Goal: Information Seeking & Learning: Learn about a topic

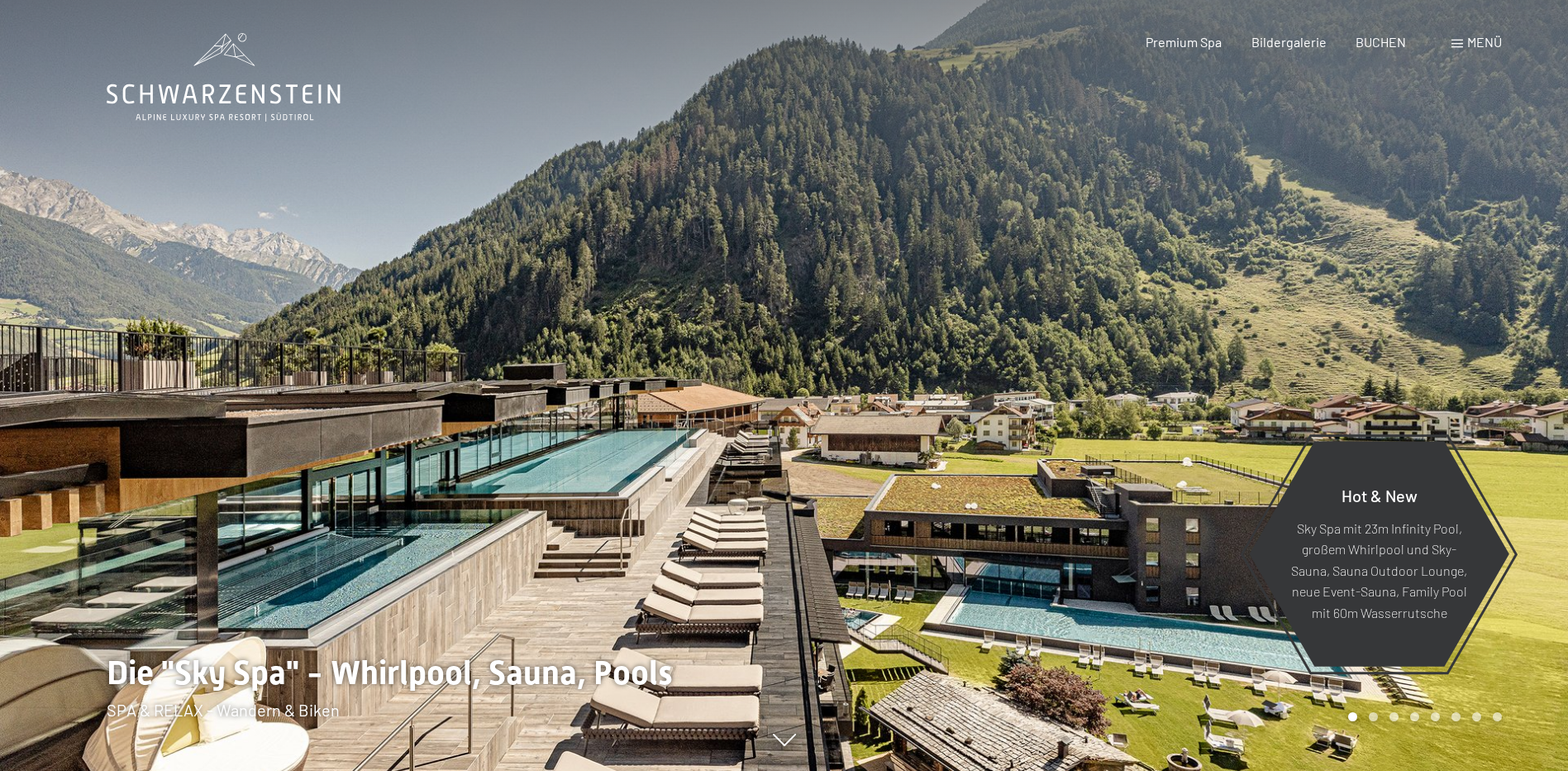
drag, startPoint x: 656, startPoint y: 457, endPoint x: 49, endPoint y: 441, distance: 607.2
click at [107, 770] on div at bounding box center [784, 771] width 1355 height 0
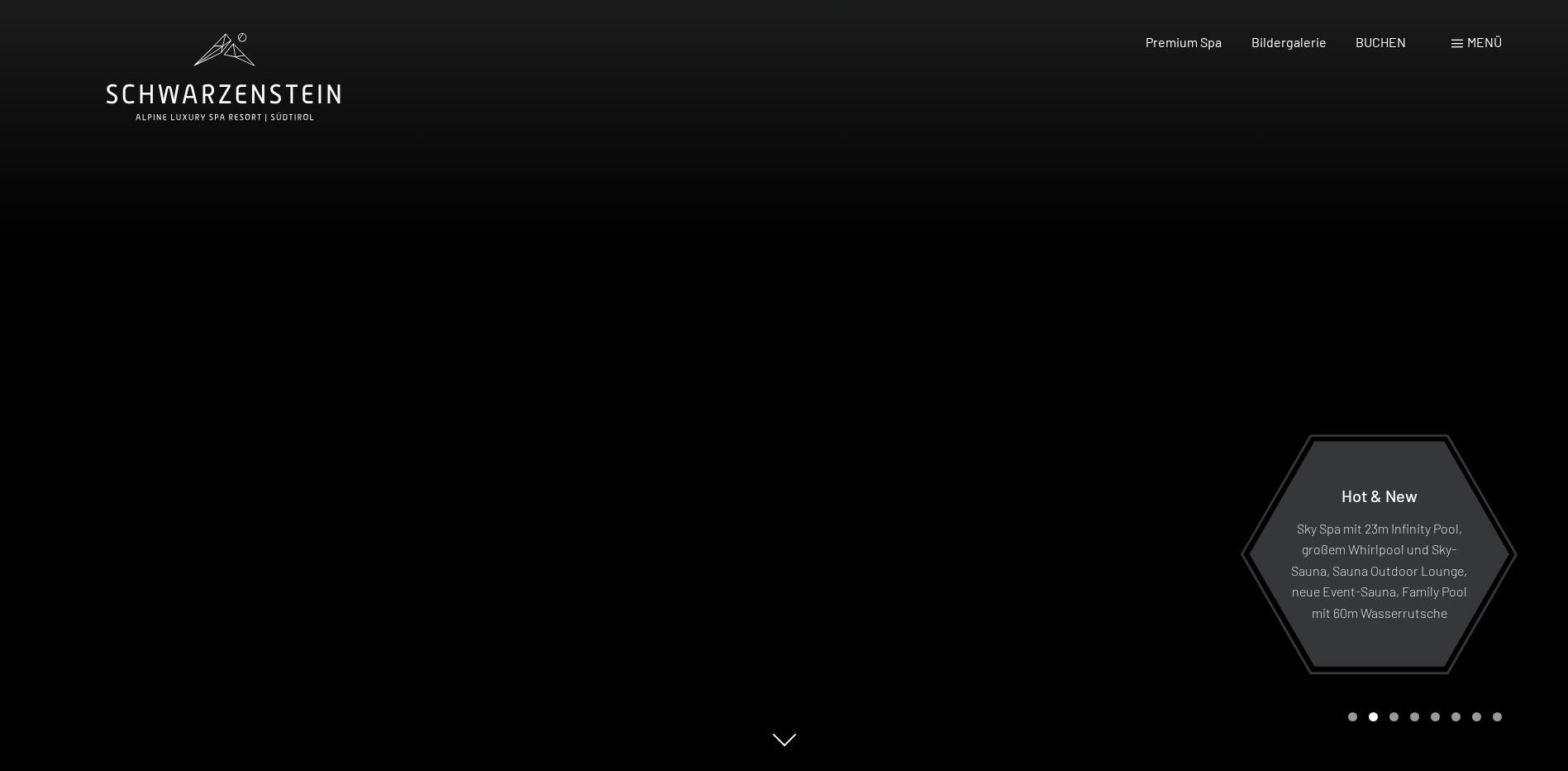
click at [973, 515] on div at bounding box center [1176, 385] width 784 height 771
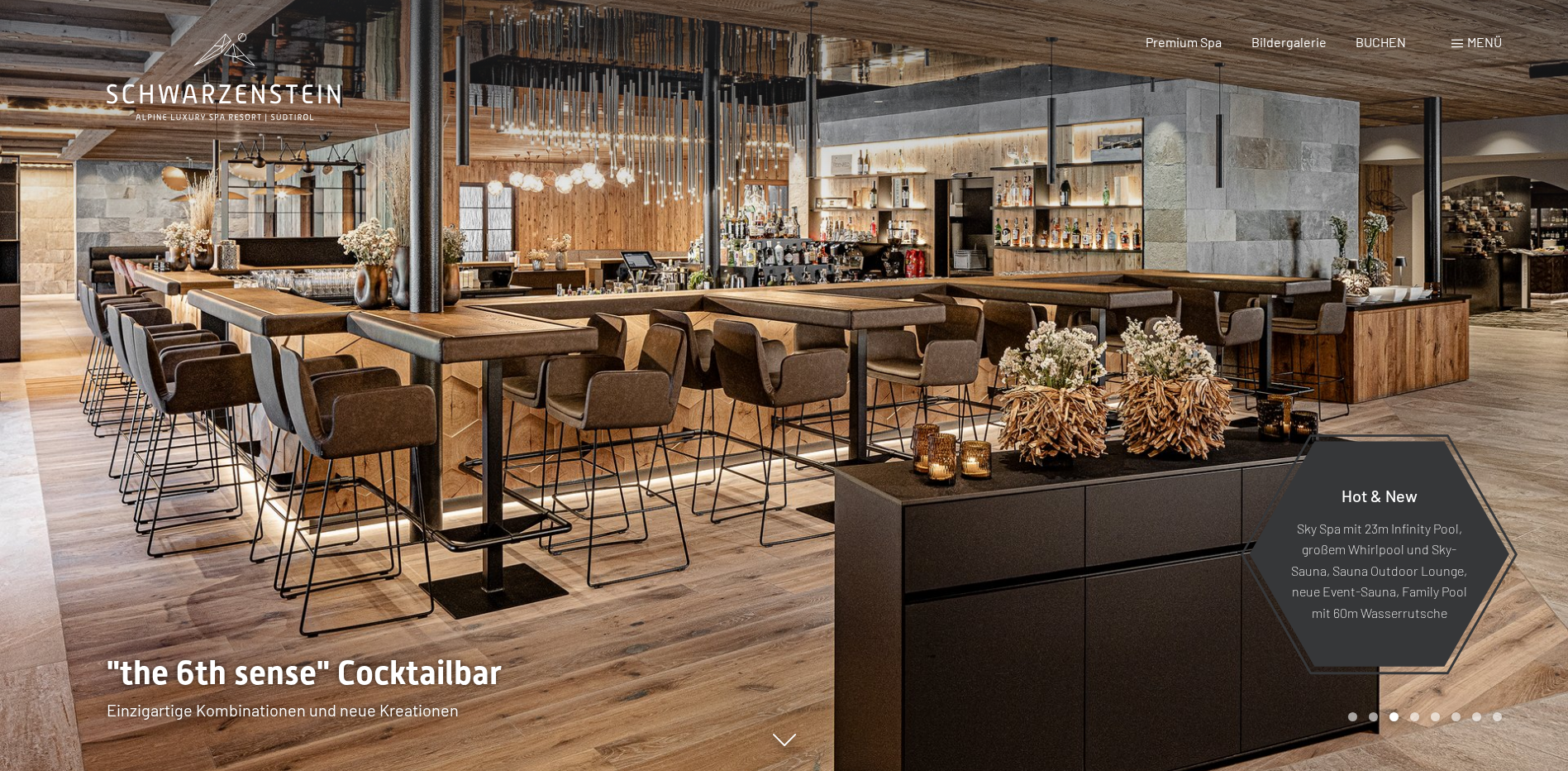
click at [973, 515] on div at bounding box center [1176, 385] width 784 height 771
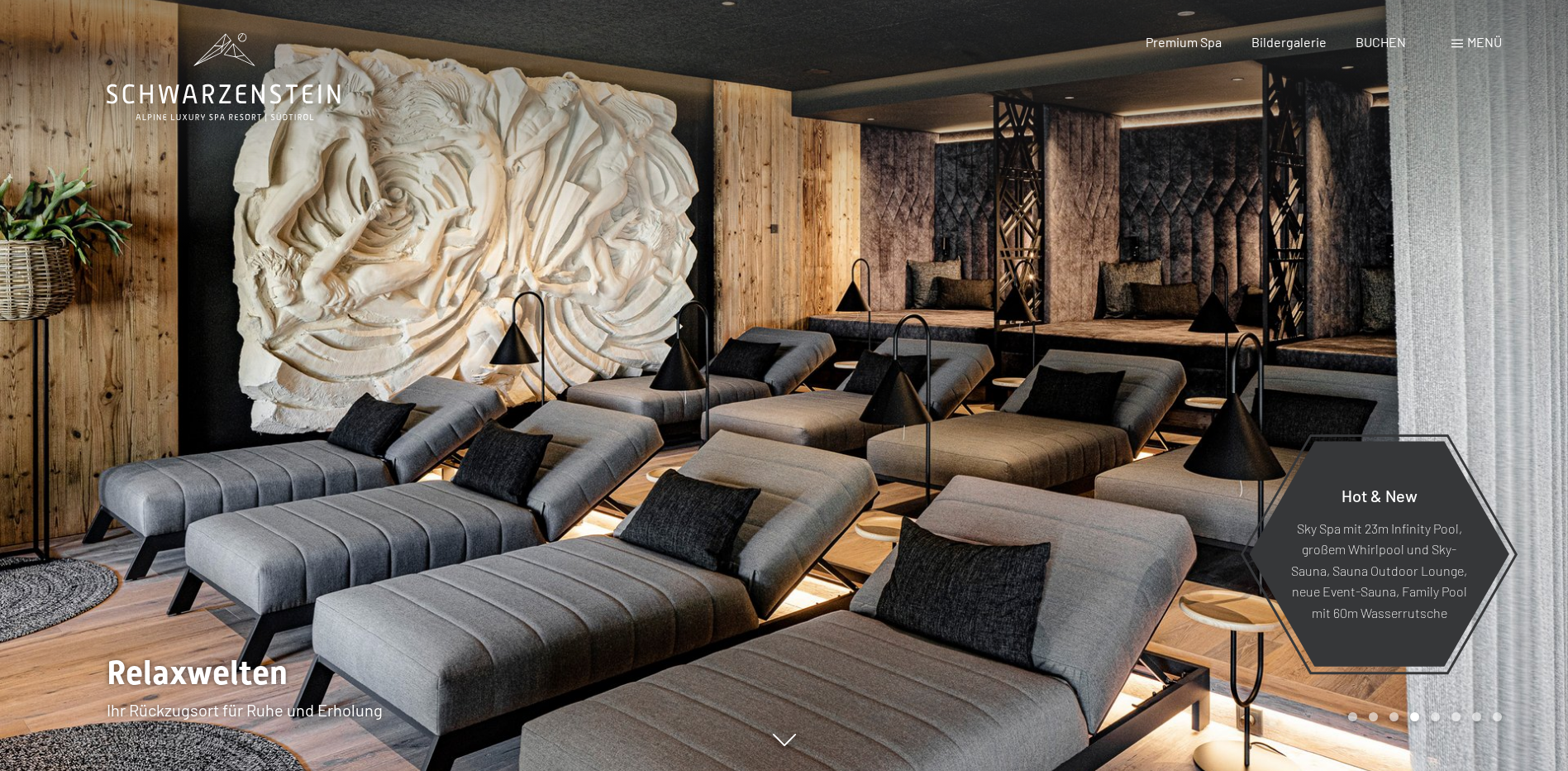
click at [973, 515] on div at bounding box center [1176, 385] width 784 height 771
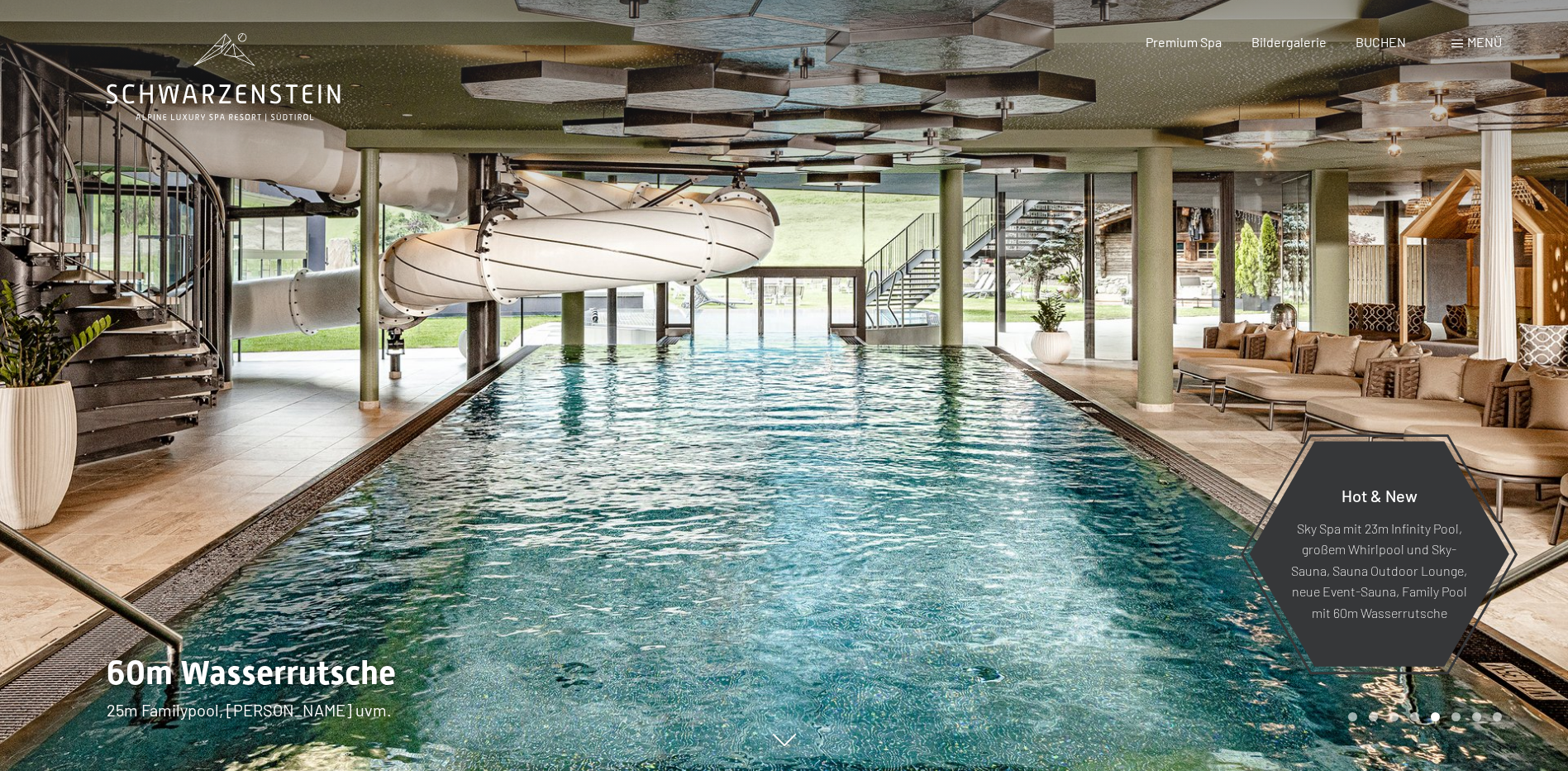
click at [973, 515] on div at bounding box center [1176, 385] width 784 height 771
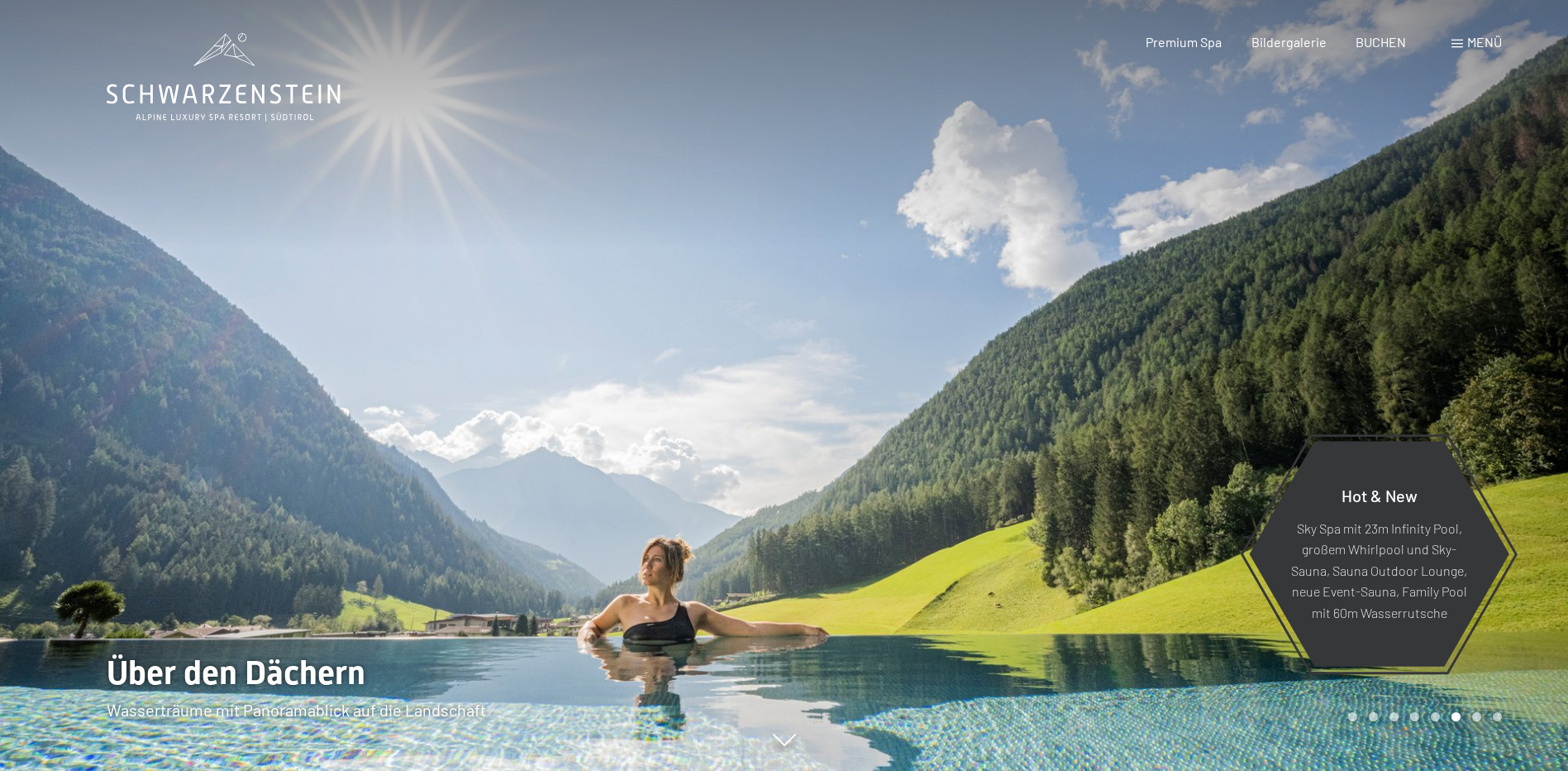
click at [973, 515] on div at bounding box center [1176, 385] width 784 height 771
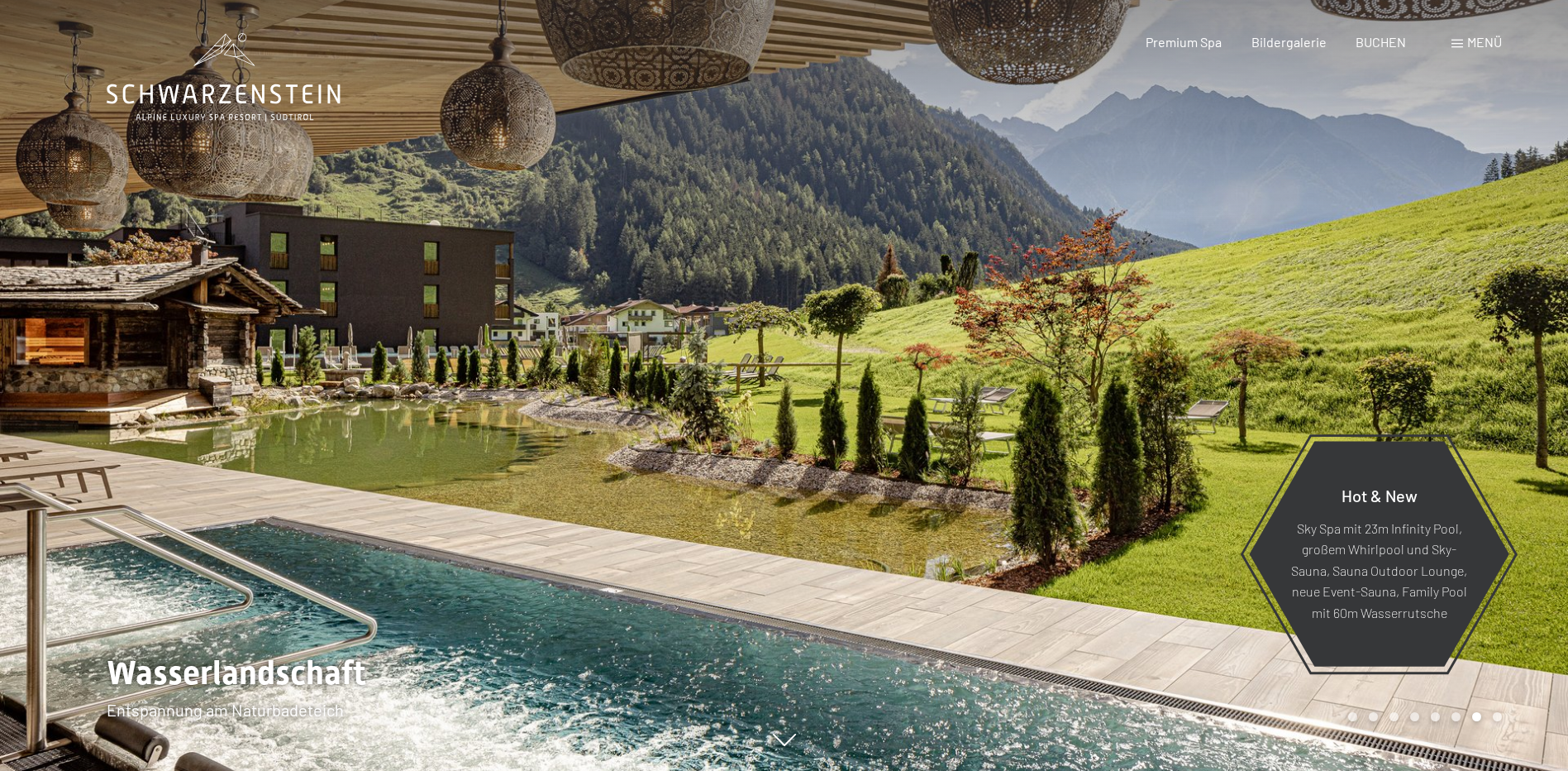
click at [973, 515] on div at bounding box center [1176, 385] width 784 height 771
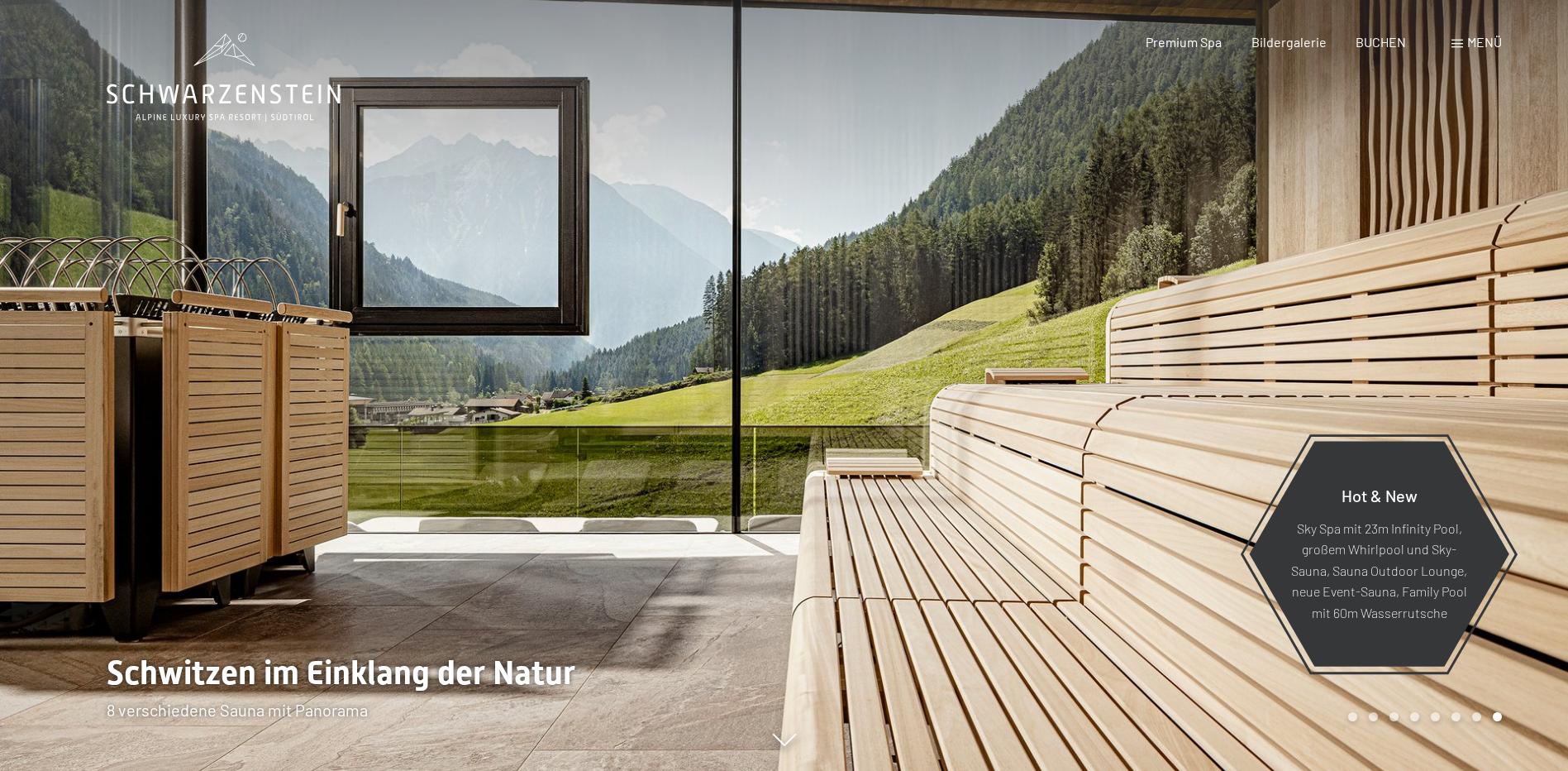
click at [973, 515] on div at bounding box center [1176, 385] width 784 height 771
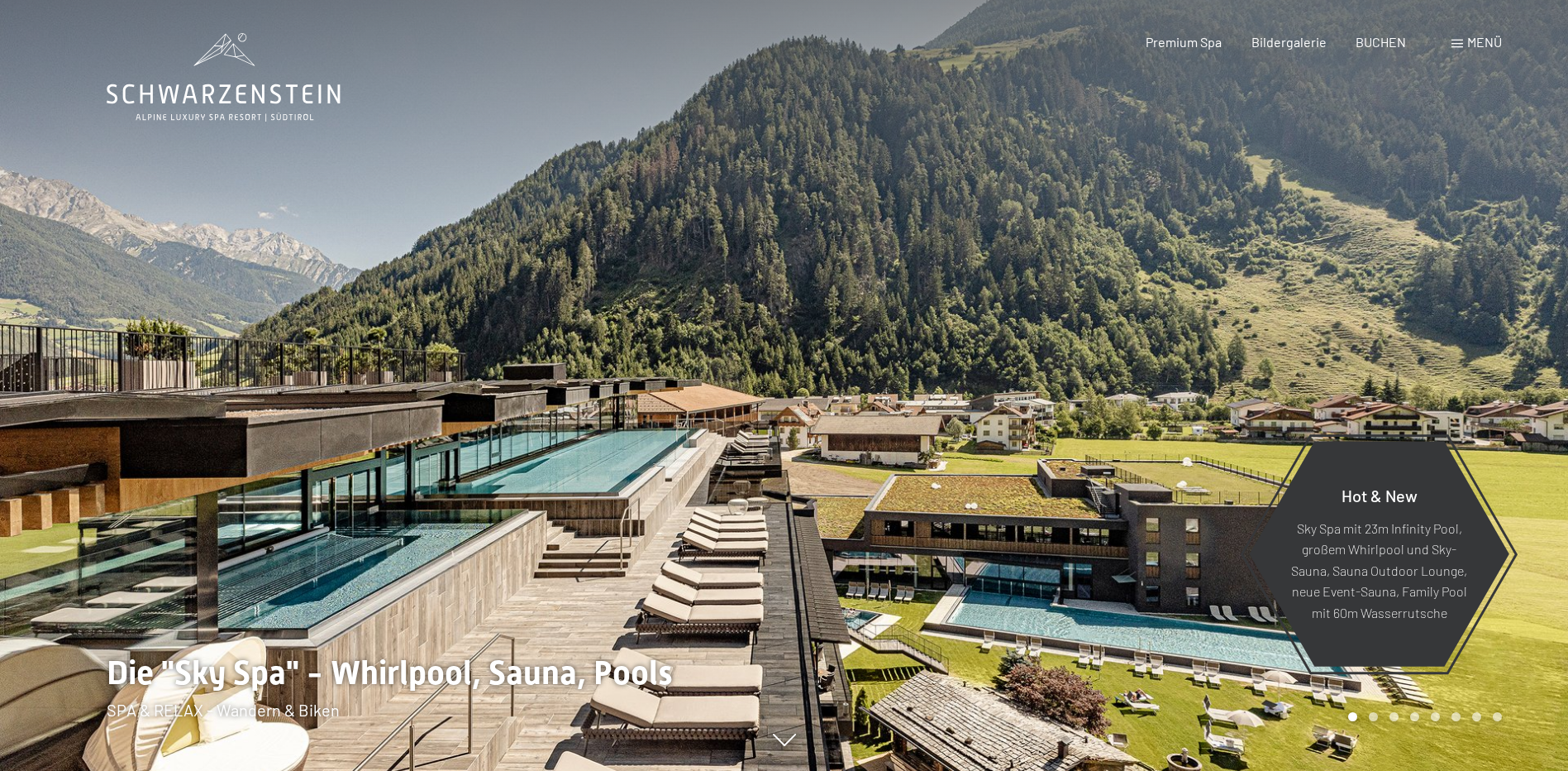
click at [973, 515] on div at bounding box center [1176, 385] width 784 height 771
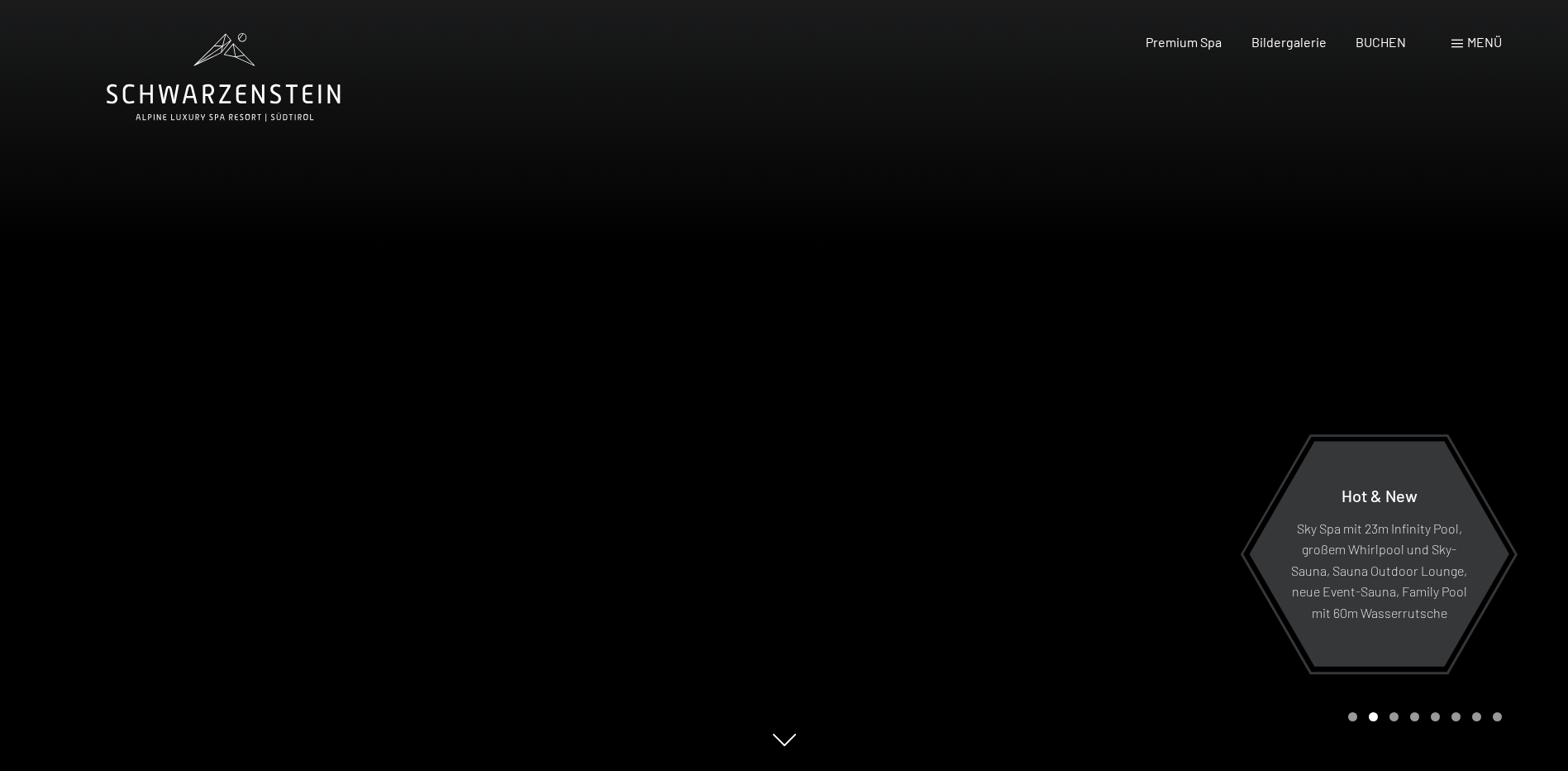
click at [973, 515] on div at bounding box center [1176, 385] width 784 height 771
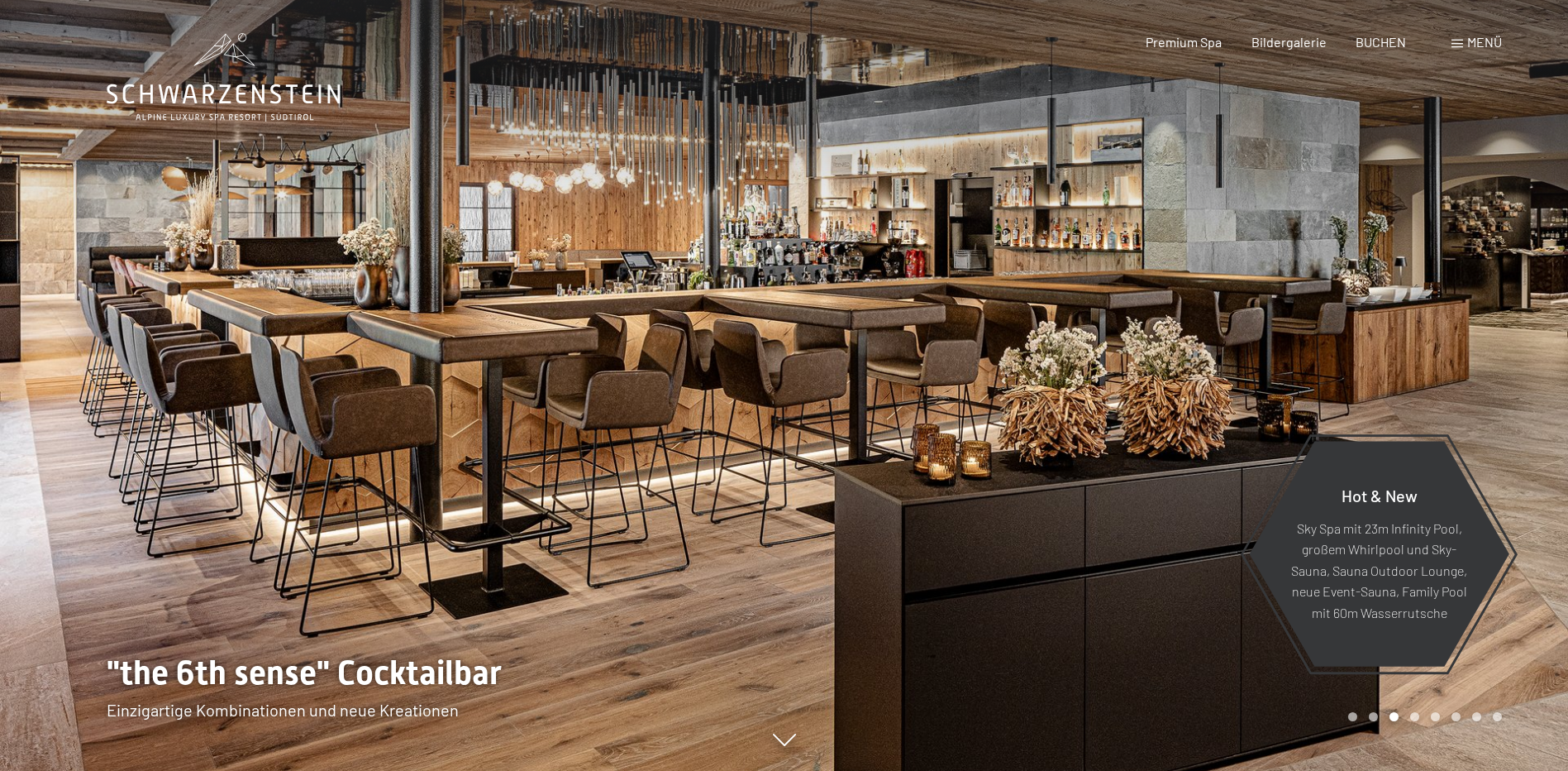
click at [1461, 45] on span at bounding box center [1457, 44] width 12 height 8
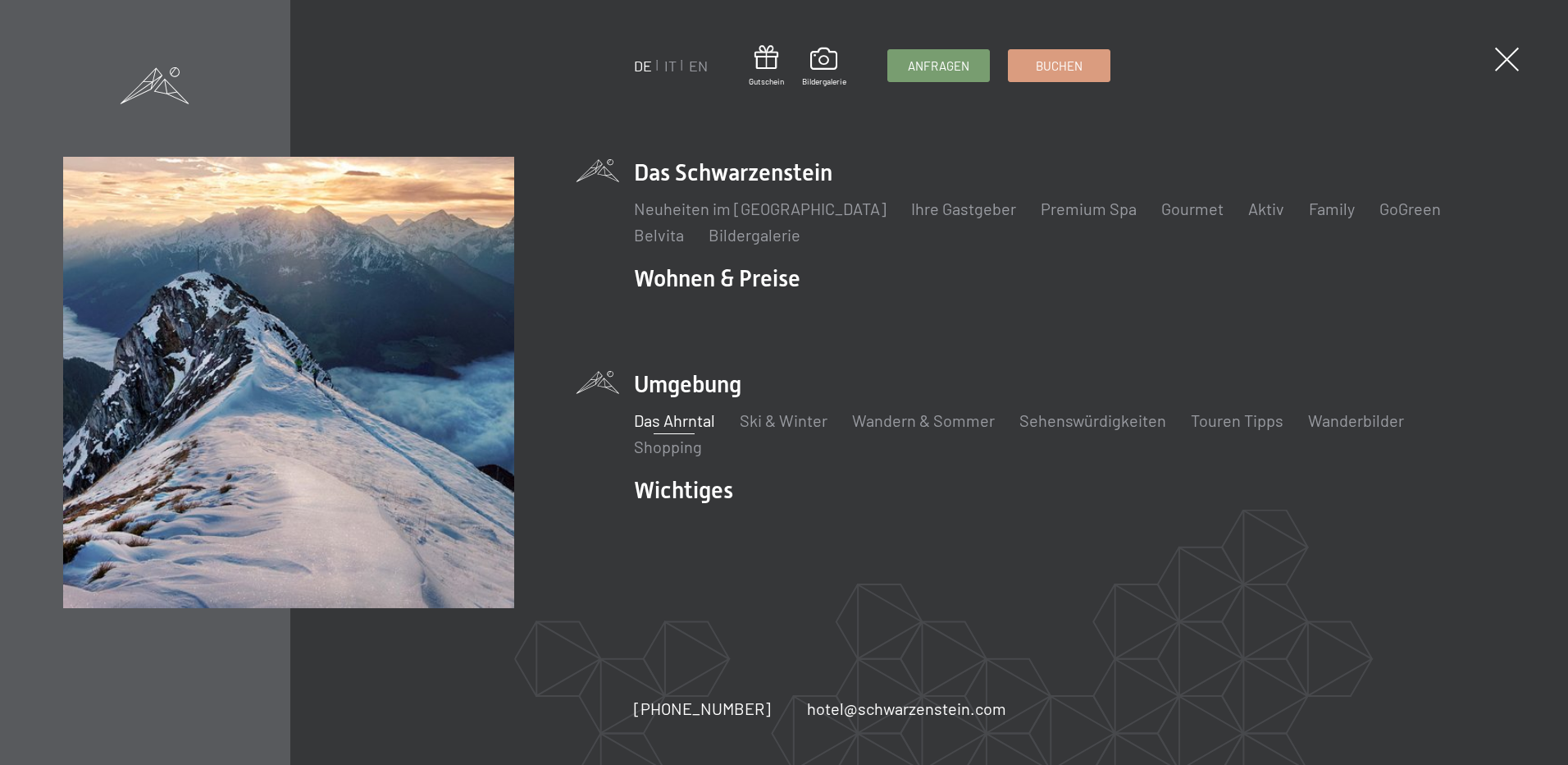
click at [692, 429] on link "Das Ahrntal" at bounding box center [674, 420] width 81 height 20
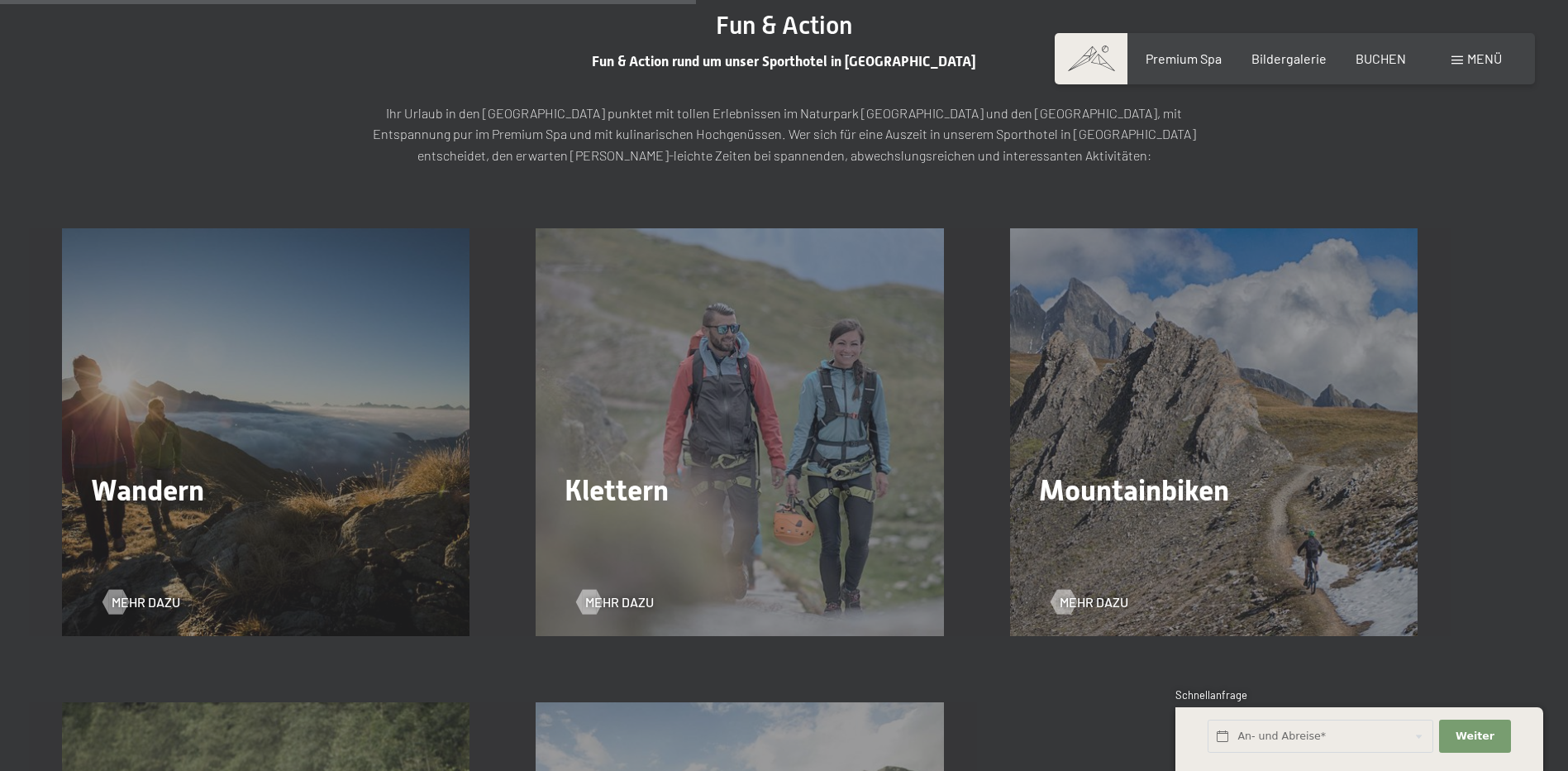
scroll to position [2646, 0]
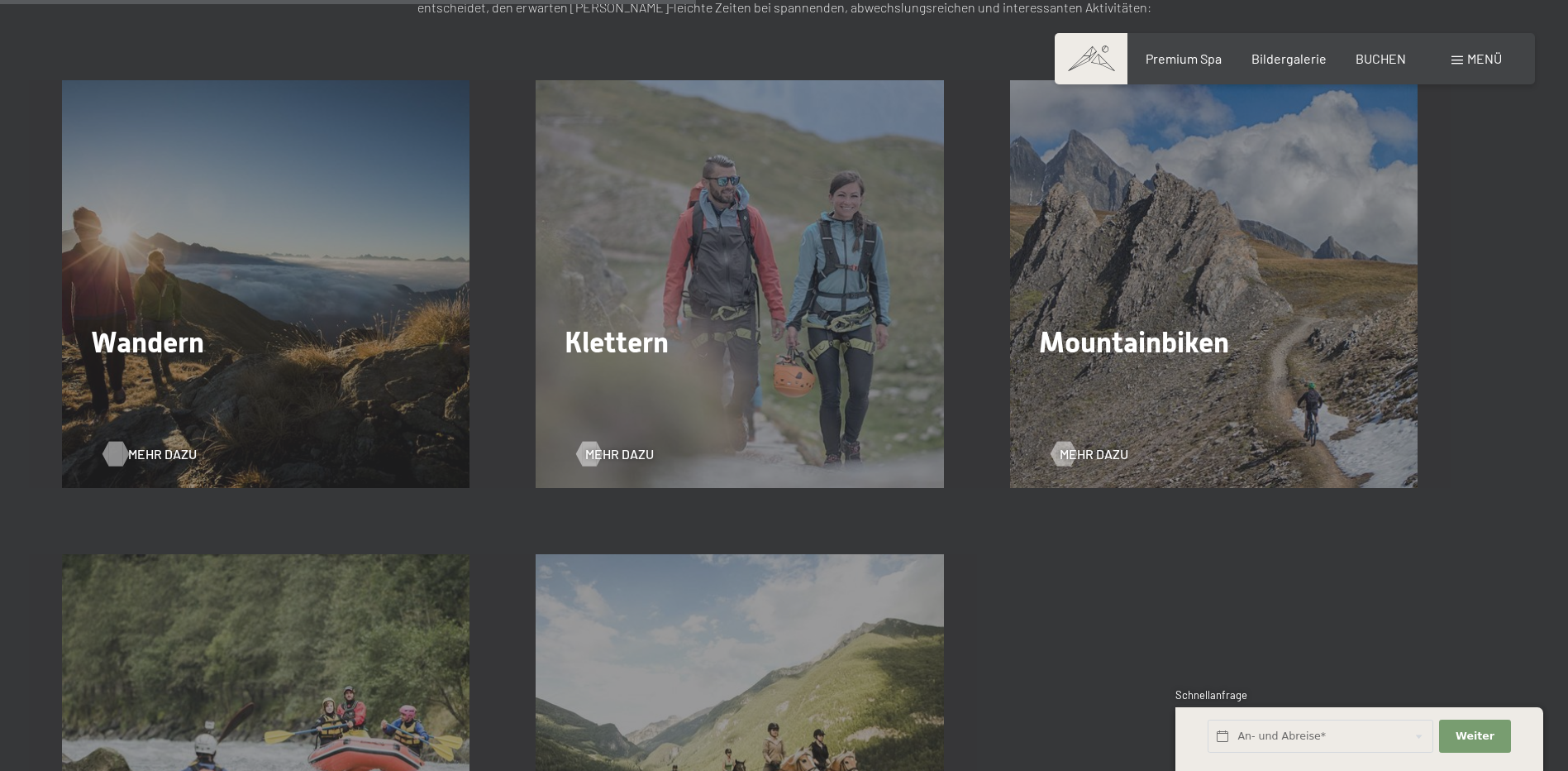
click at [137, 453] on span "Mehr dazu" at bounding box center [162, 454] width 69 height 18
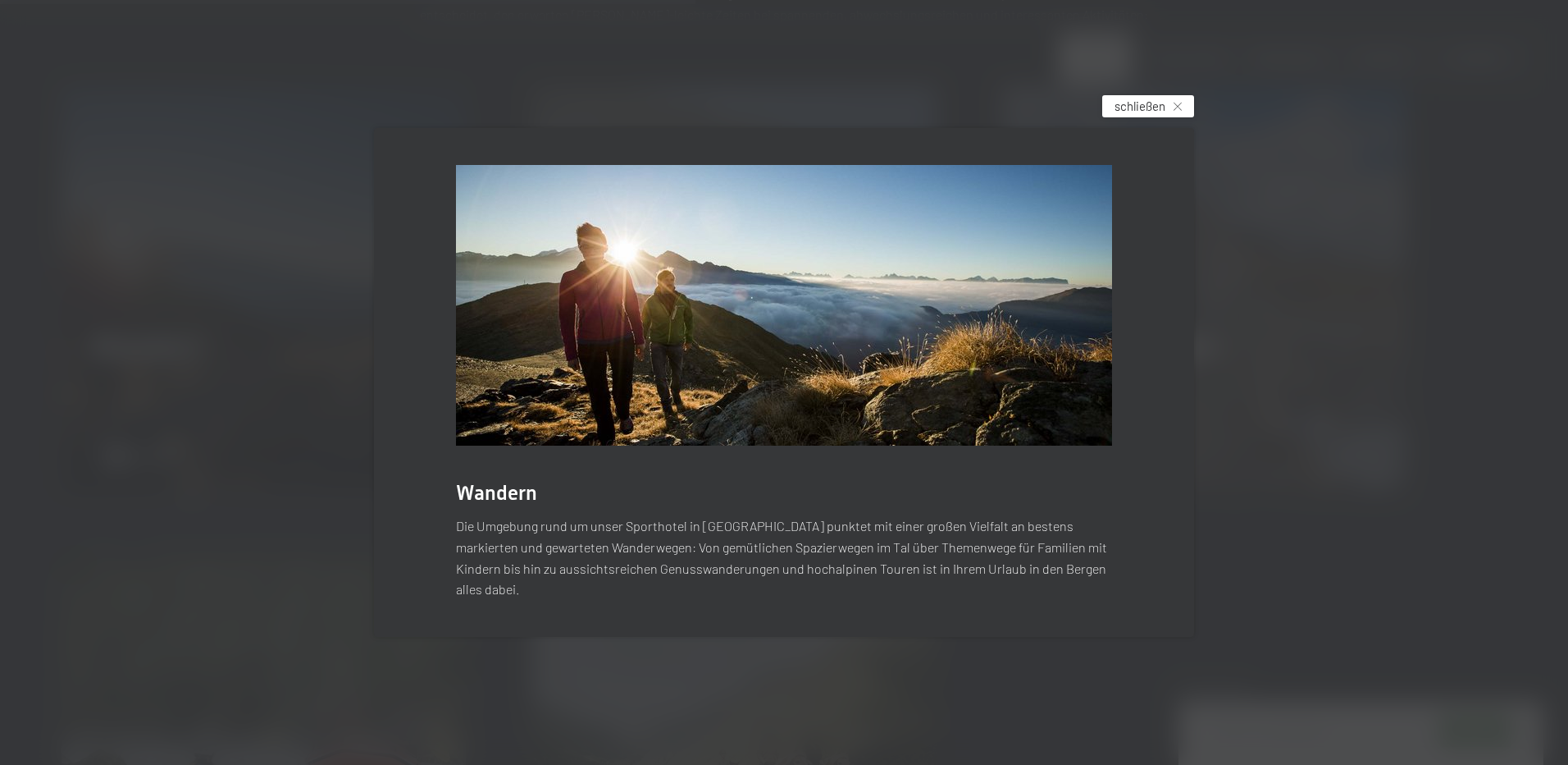
click at [1155, 110] on span "schließen" at bounding box center [1140, 106] width 51 height 17
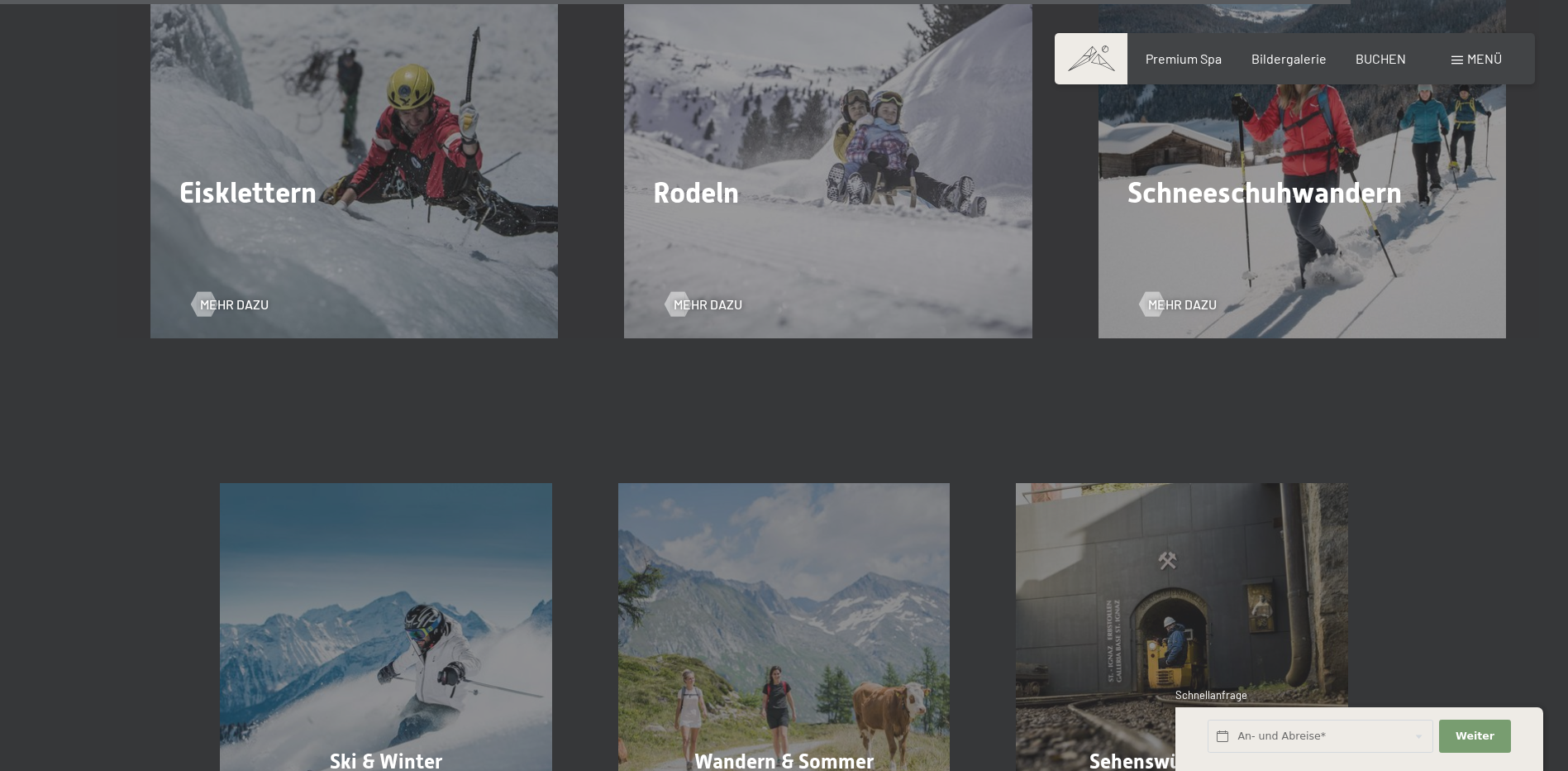
scroll to position [5539, 0]
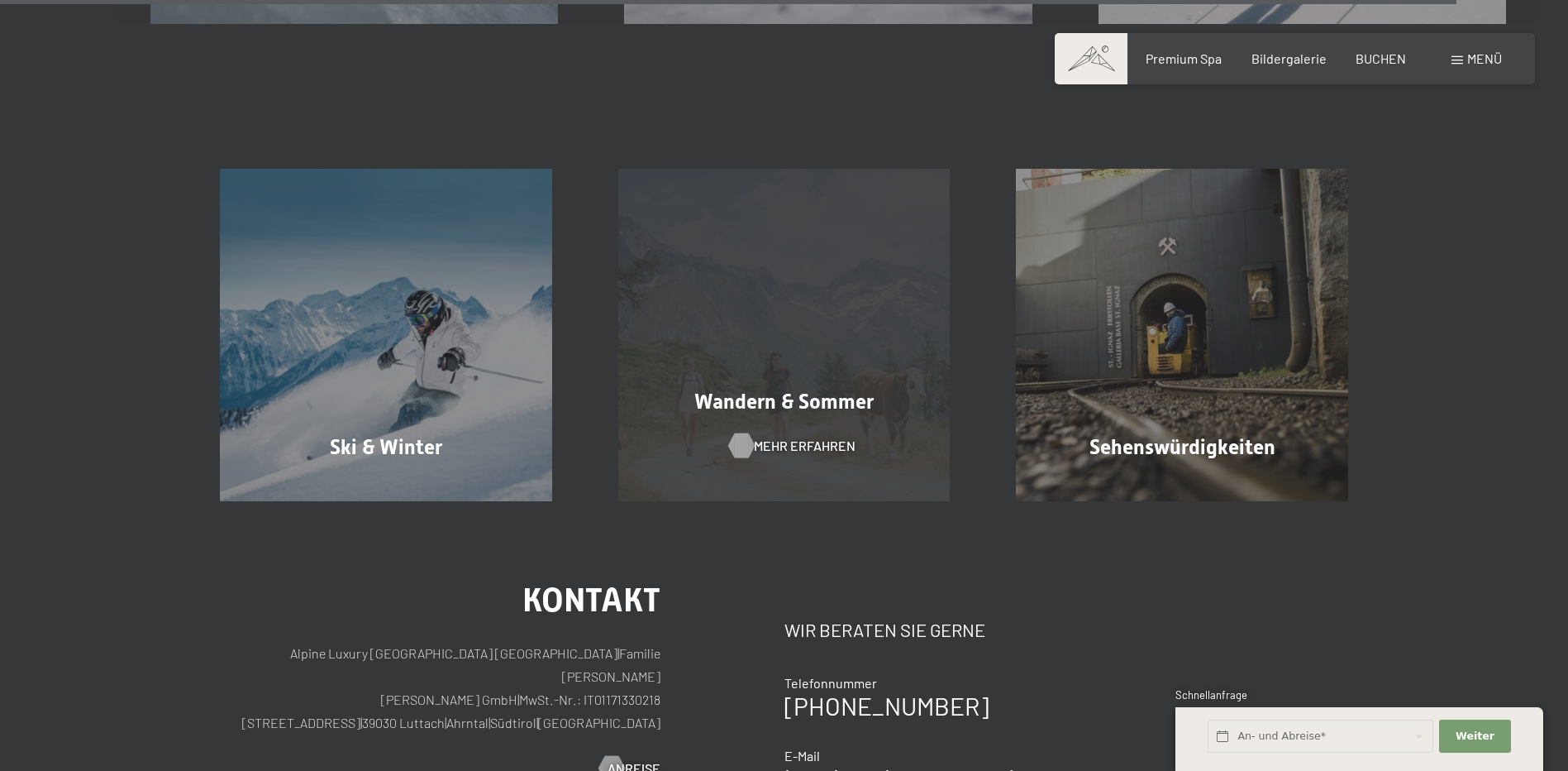
click at [803, 444] on span "Mehr erfahren" at bounding box center [805, 446] width 102 height 18
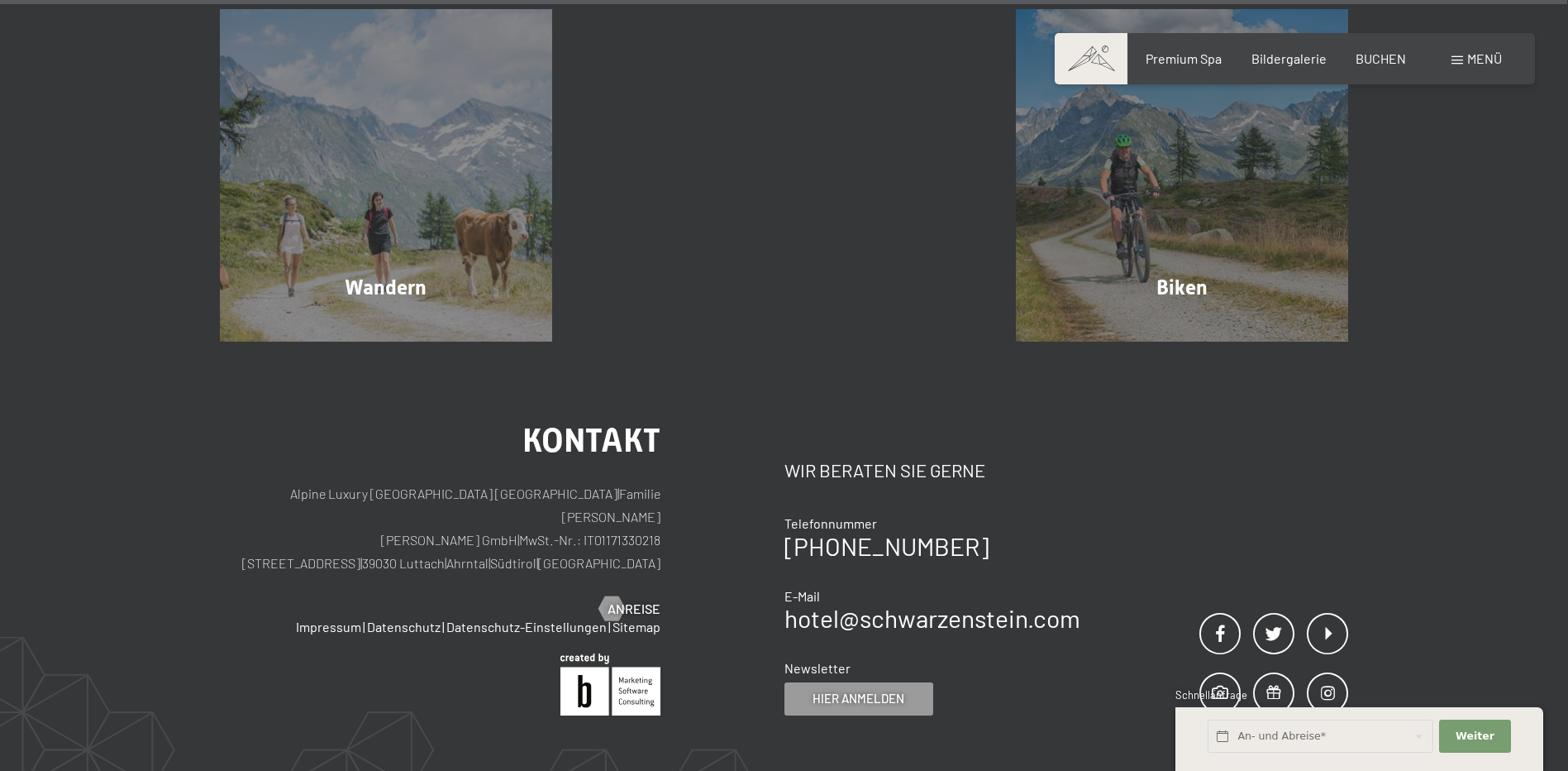
scroll to position [9135, 0]
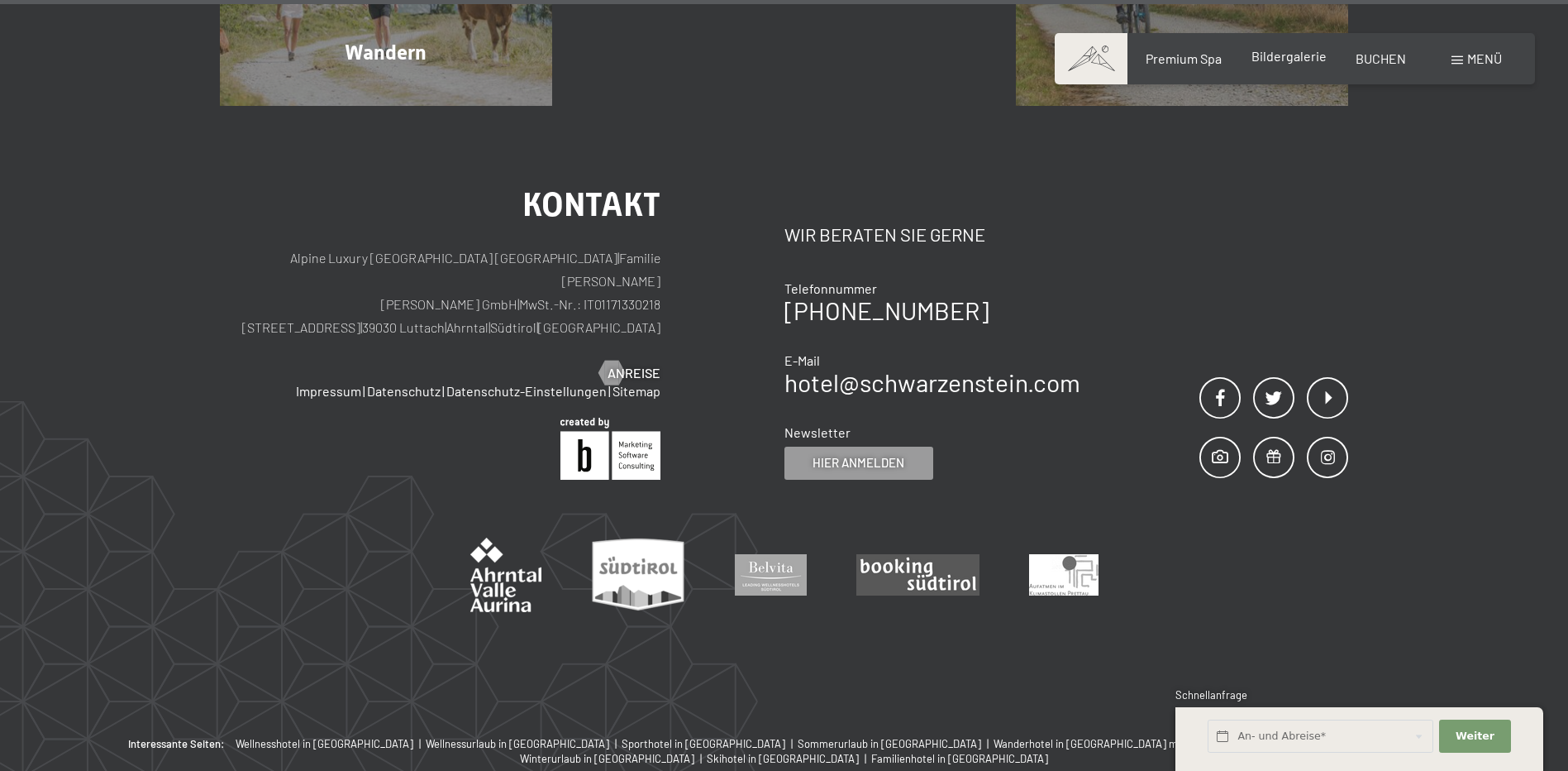
click at [1272, 57] on span "Bildergalerie" at bounding box center [1289, 55] width 75 height 16
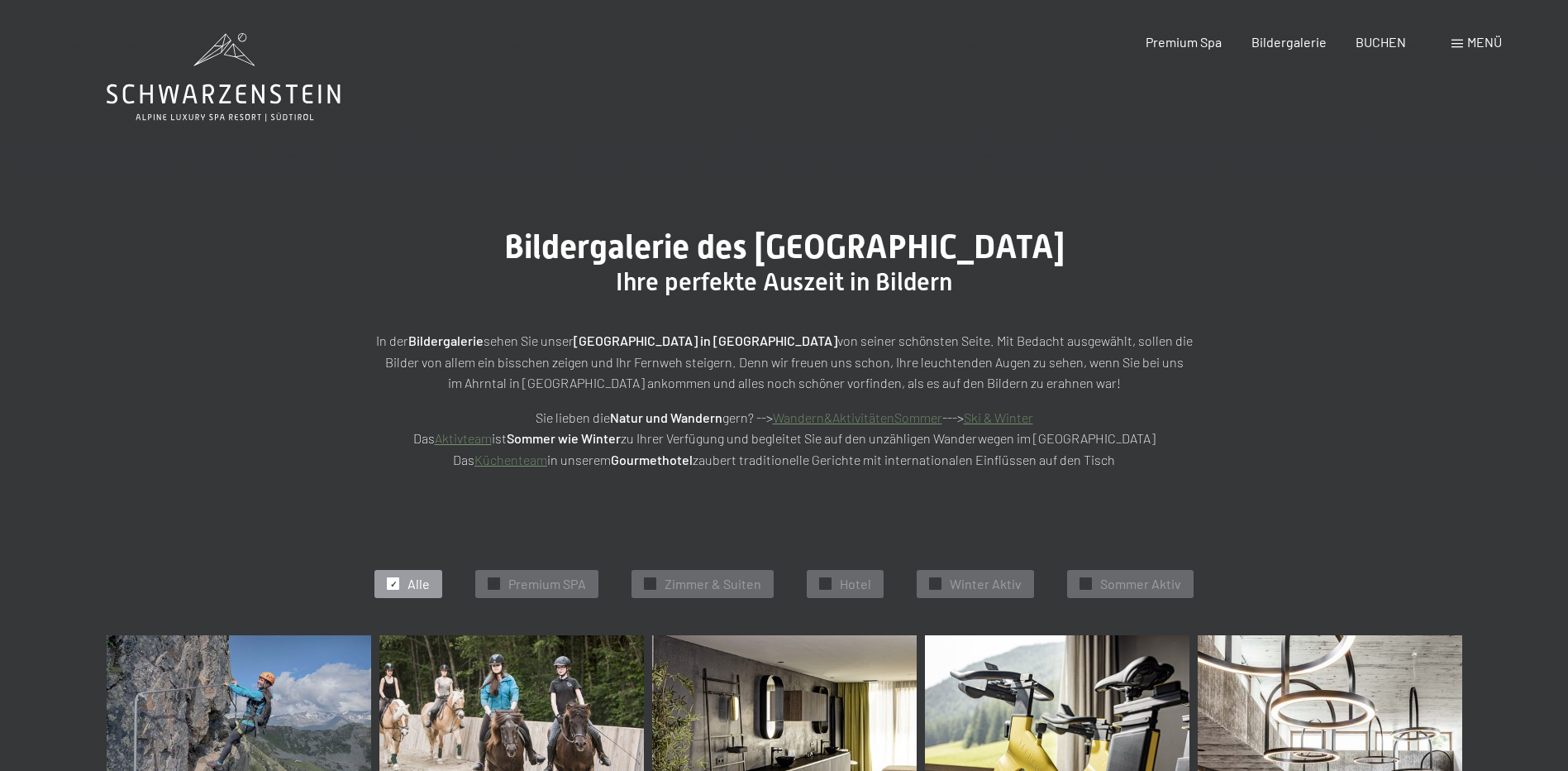
click at [1472, 45] on span "Menü" at bounding box center [1484, 41] width 35 height 16
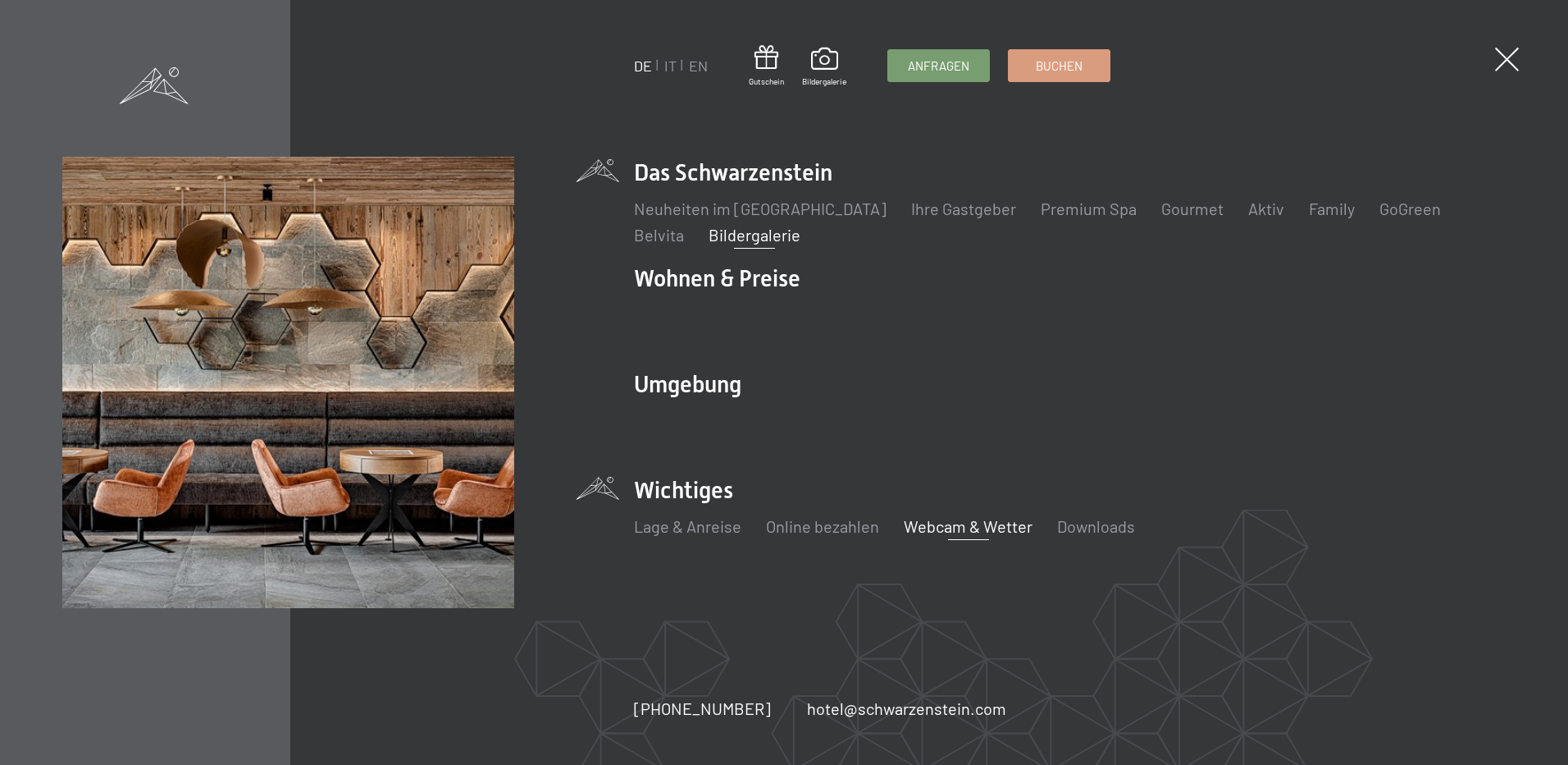
click at [922, 523] on link "Webcam & Wetter" at bounding box center [968, 526] width 129 height 20
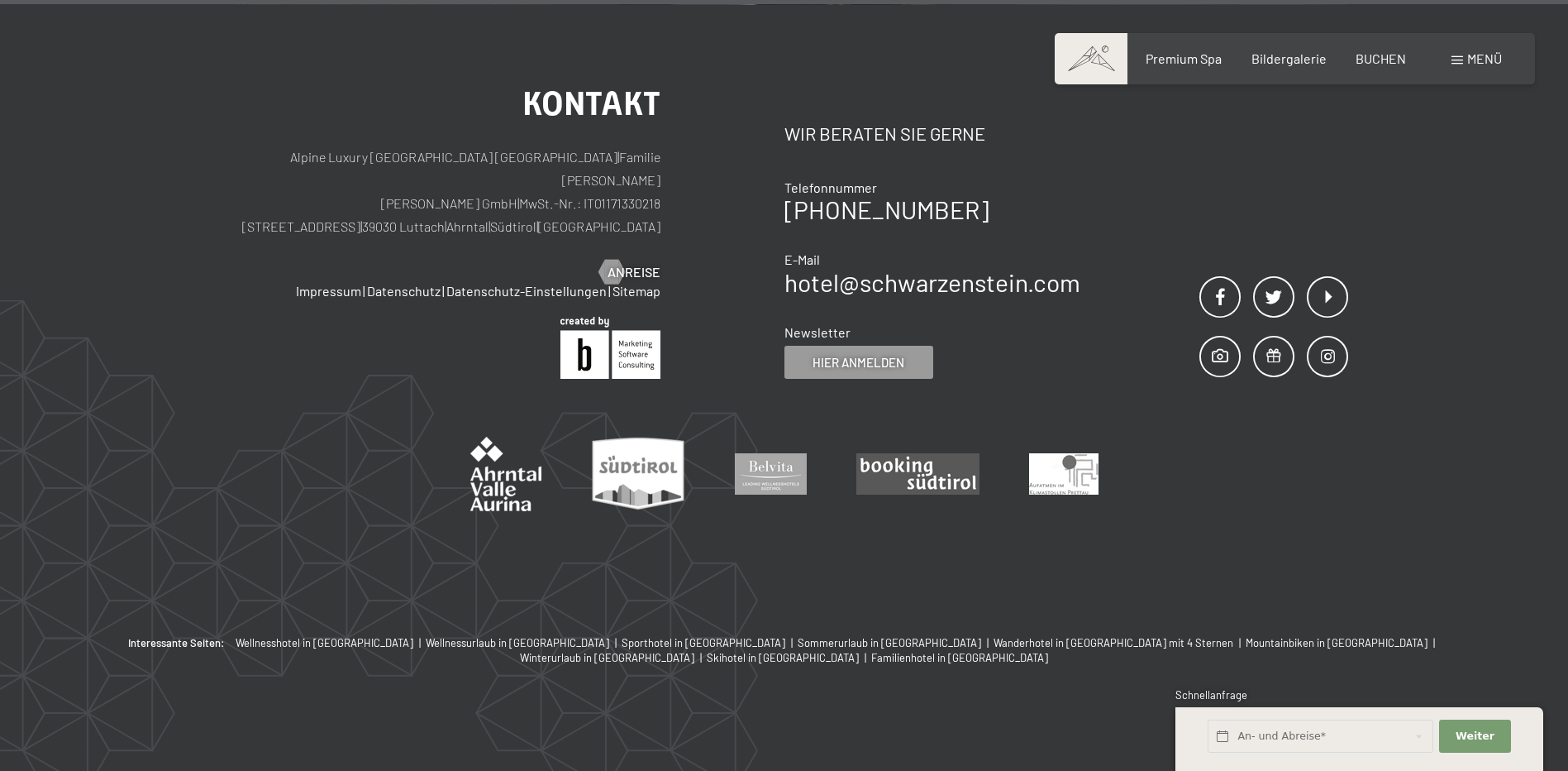
scroll to position [5926, 0]
click at [1483, 60] on span "Menü" at bounding box center [1484, 58] width 35 height 16
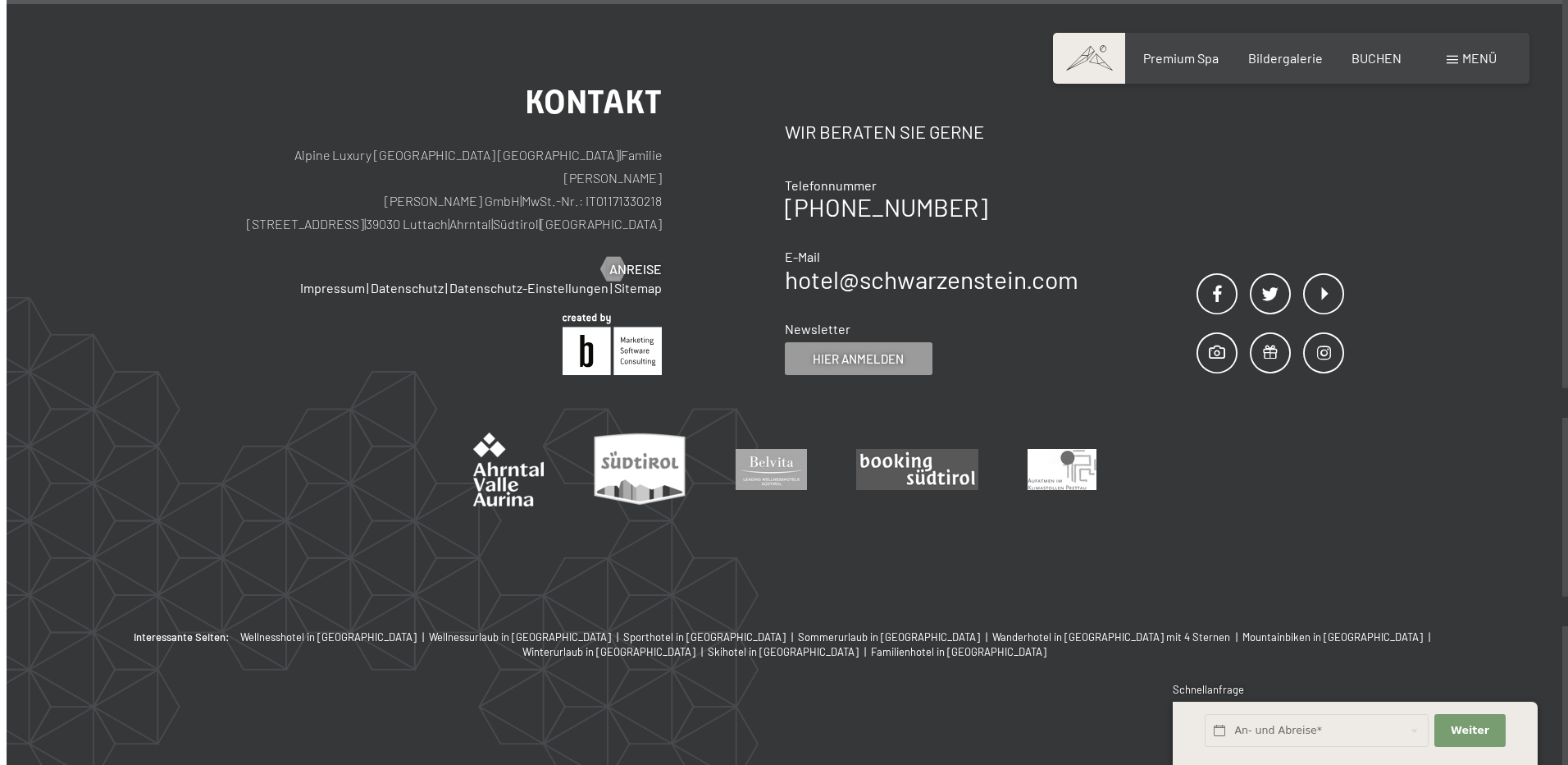
scroll to position [5885, 0]
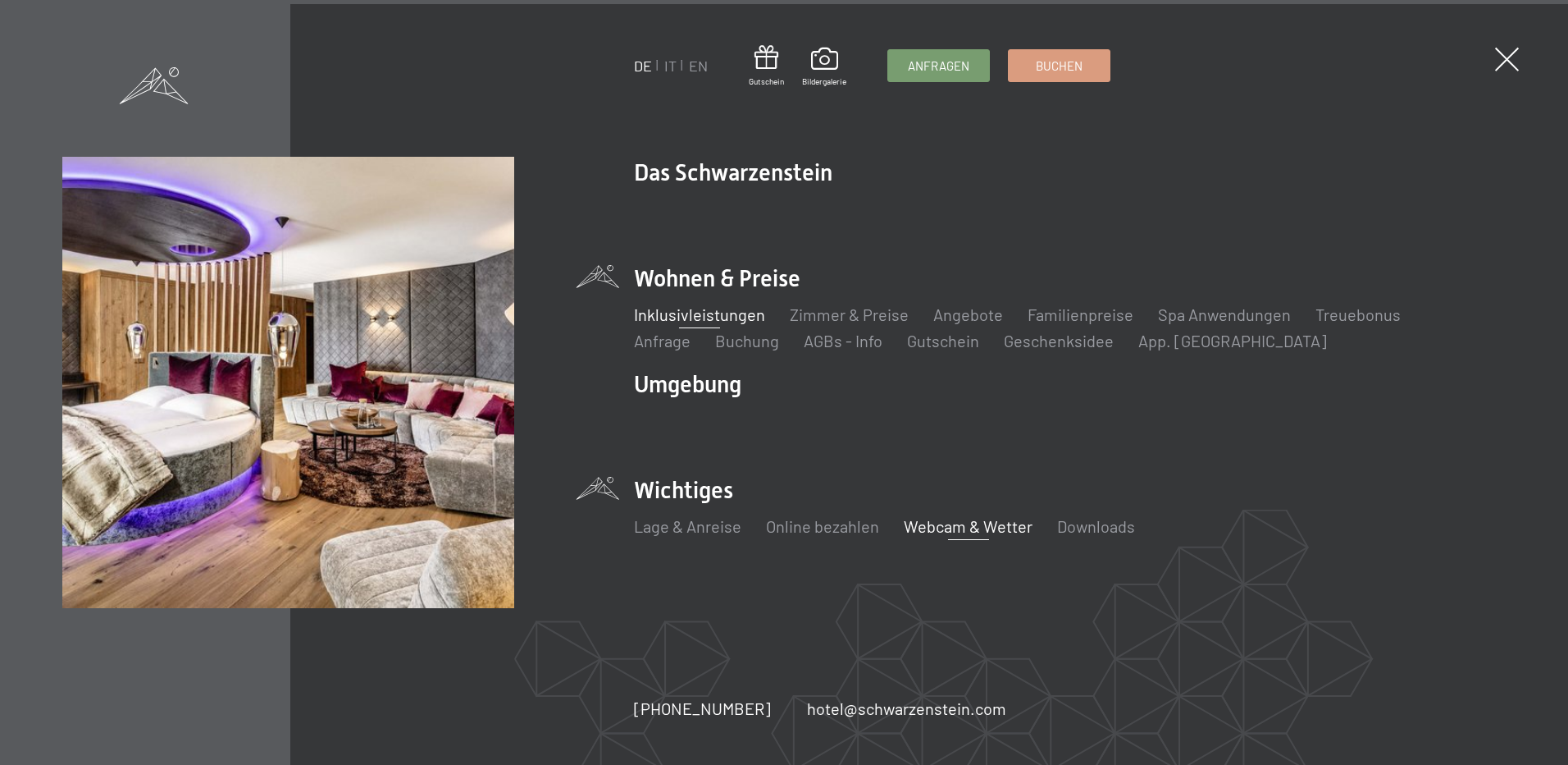
click at [667, 311] on link "Inklusivleistungen" at bounding box center [700, 314] width 131 height 20
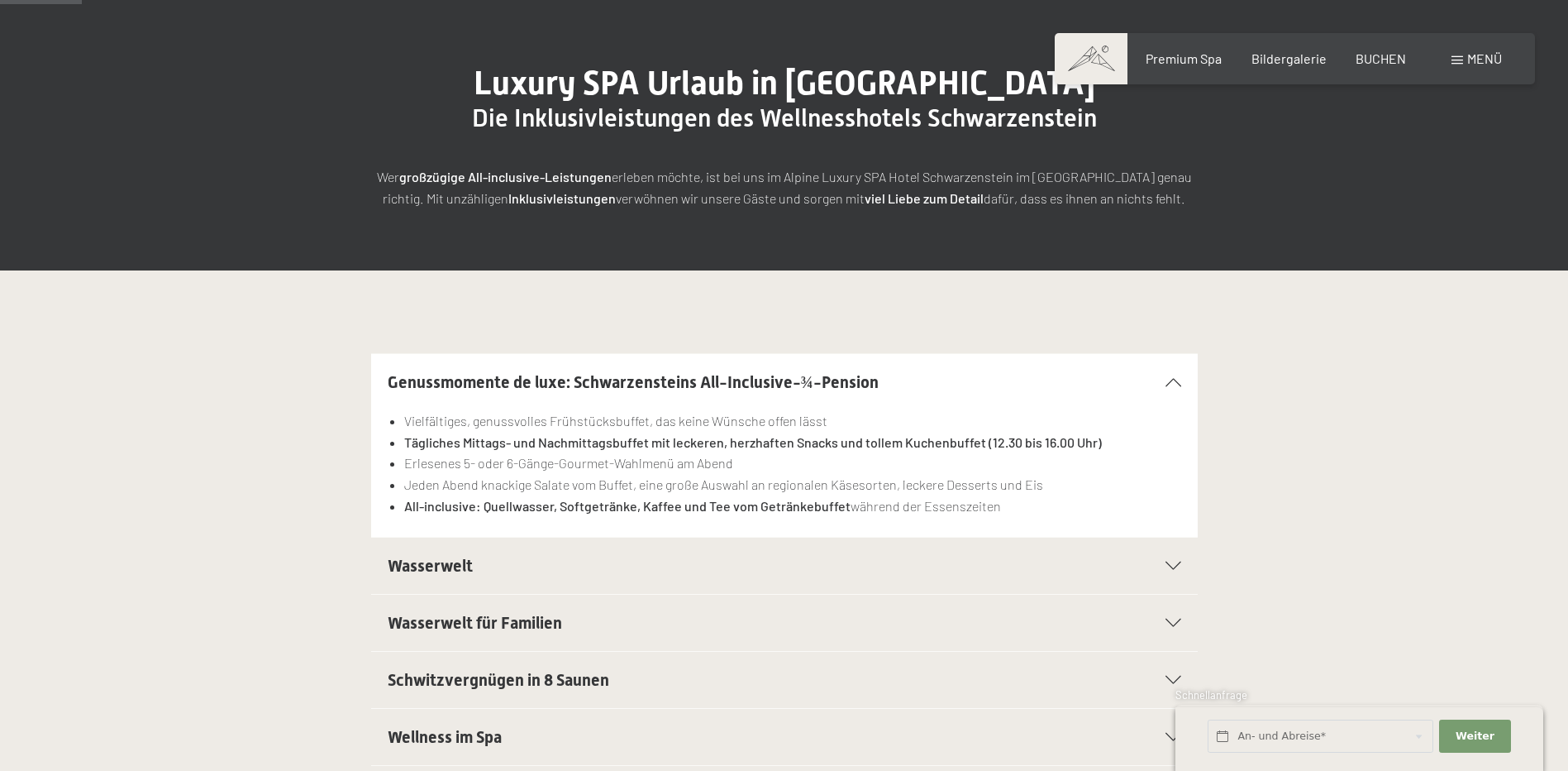
scroll to position [166, 0]
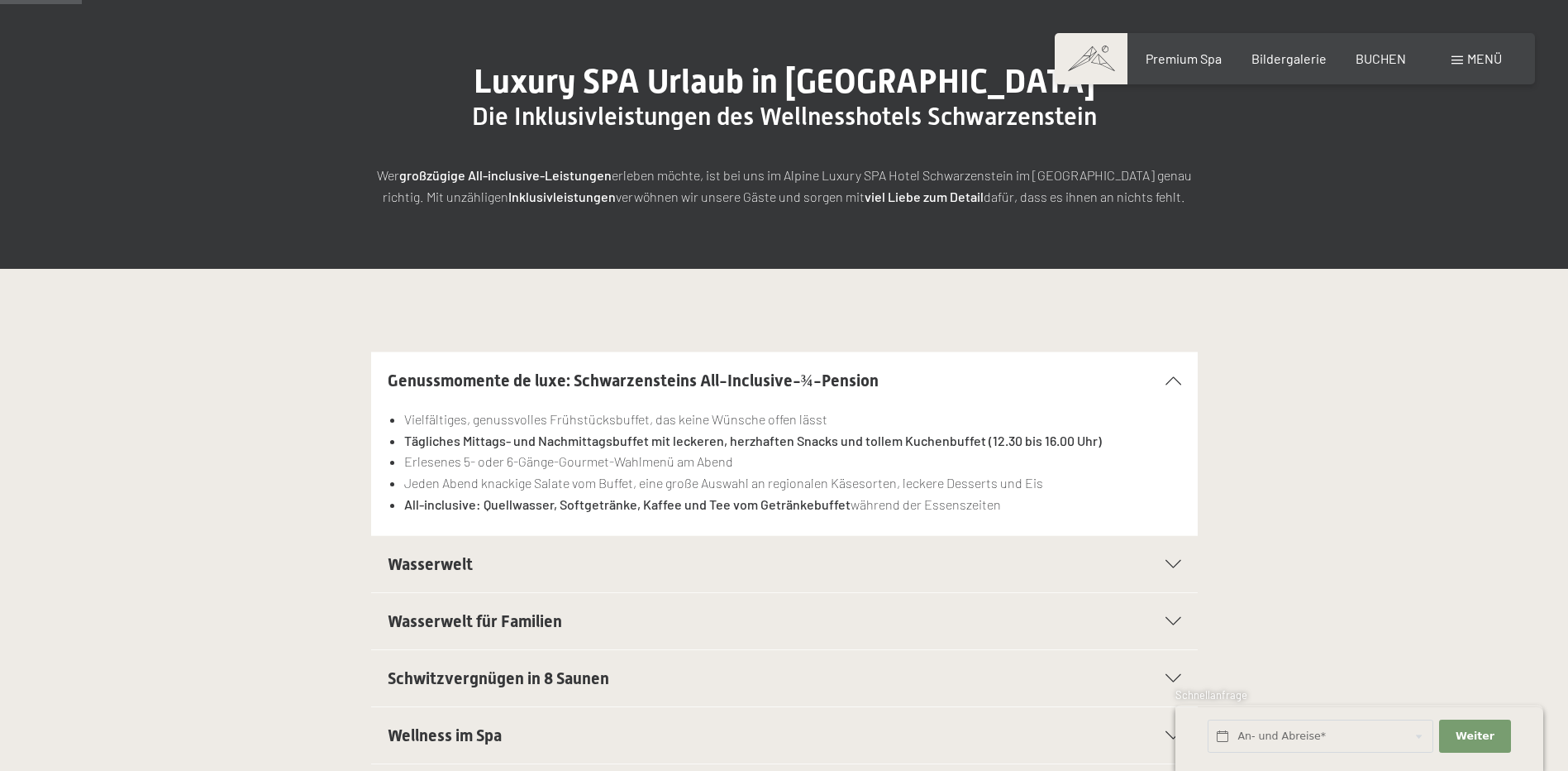
click at [396, 564] on span "Wasserwelt" at bounding box center [430, 564] width 85 height 20
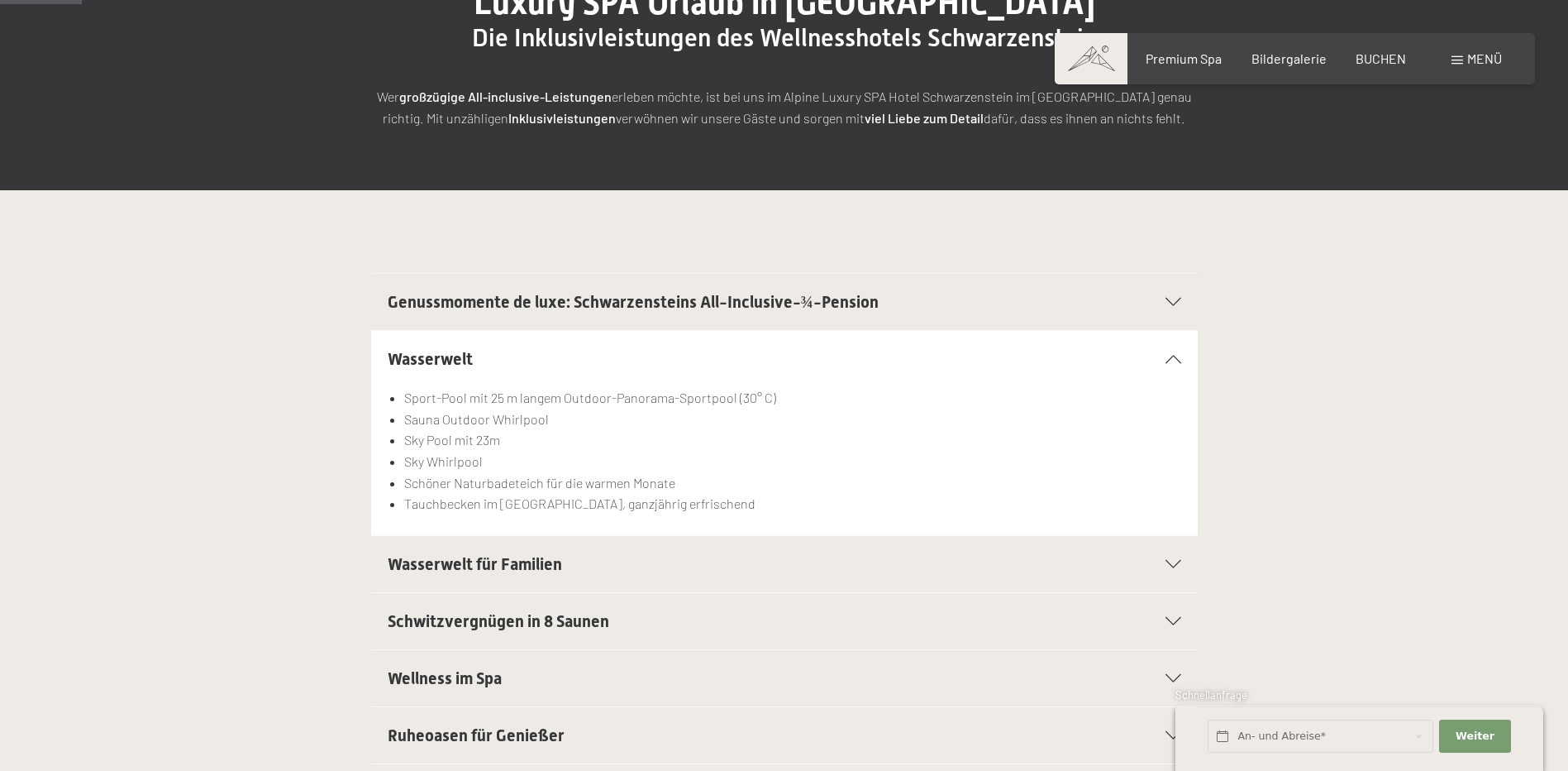
scroll to position [330, 0]
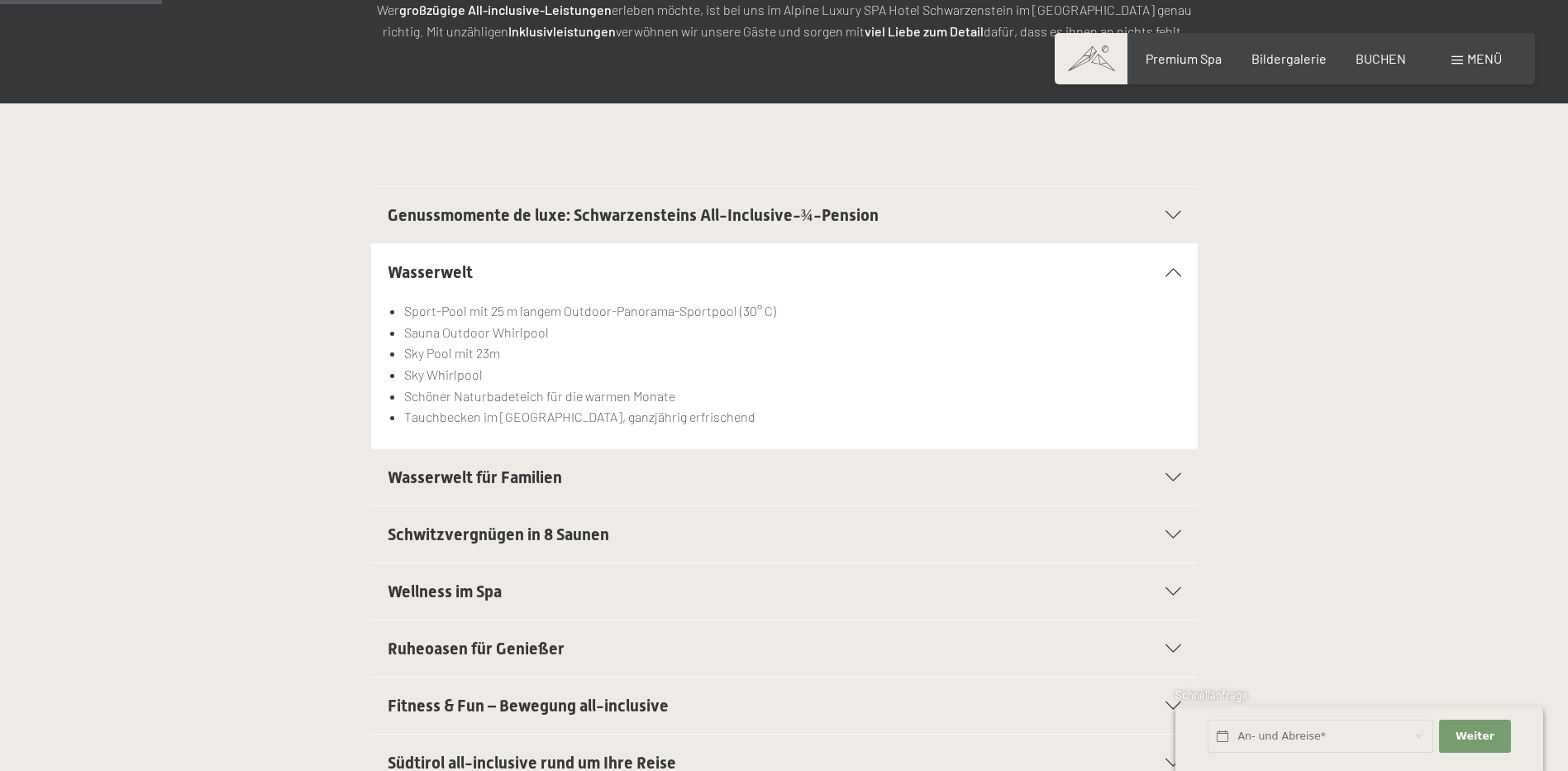
click at [412, 534] on span "Schwitzvergnügen in 8 Saunen" at bounding box center [498, 534] width 222 height 20
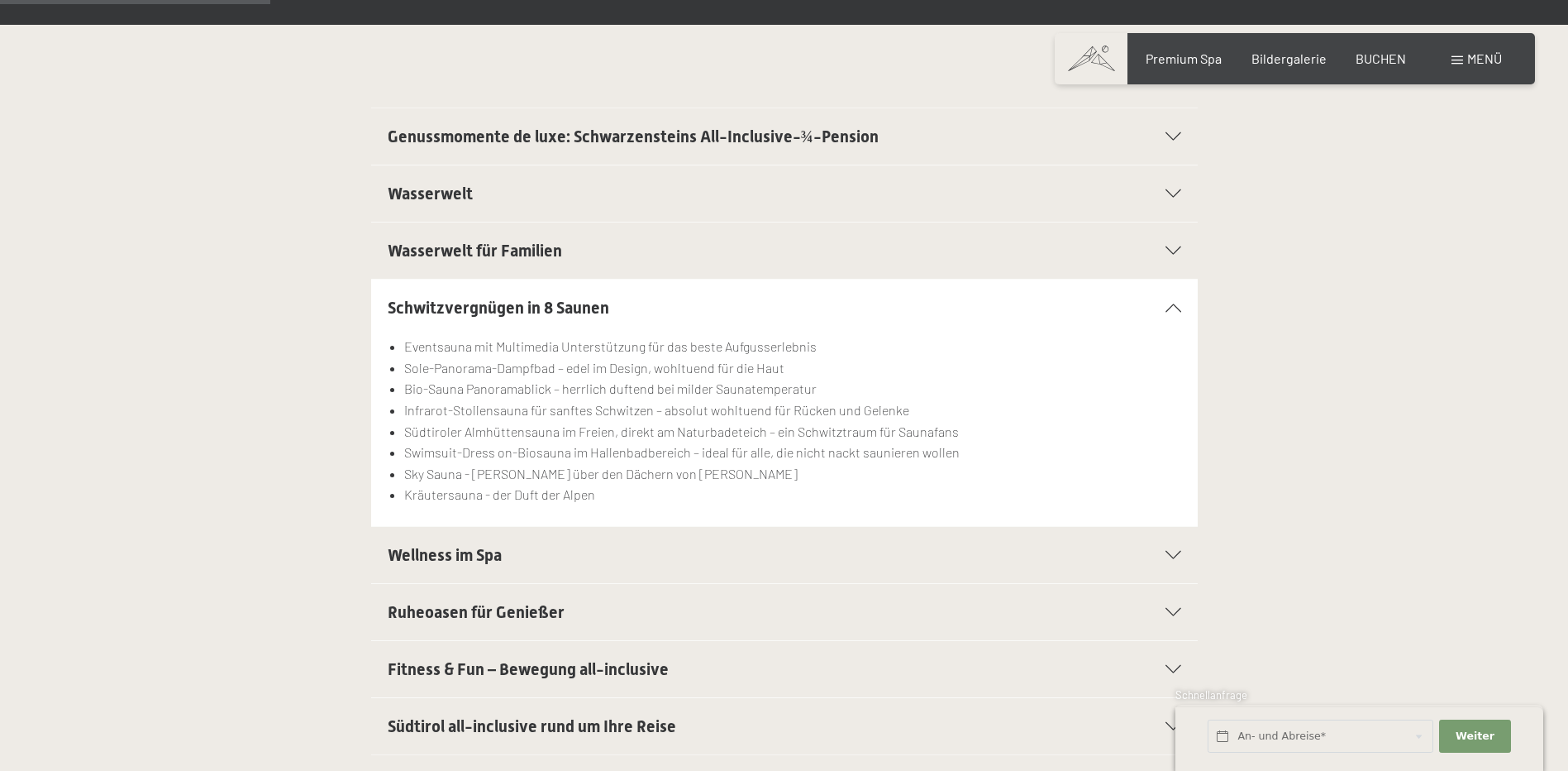
scroll to position [579, 0]
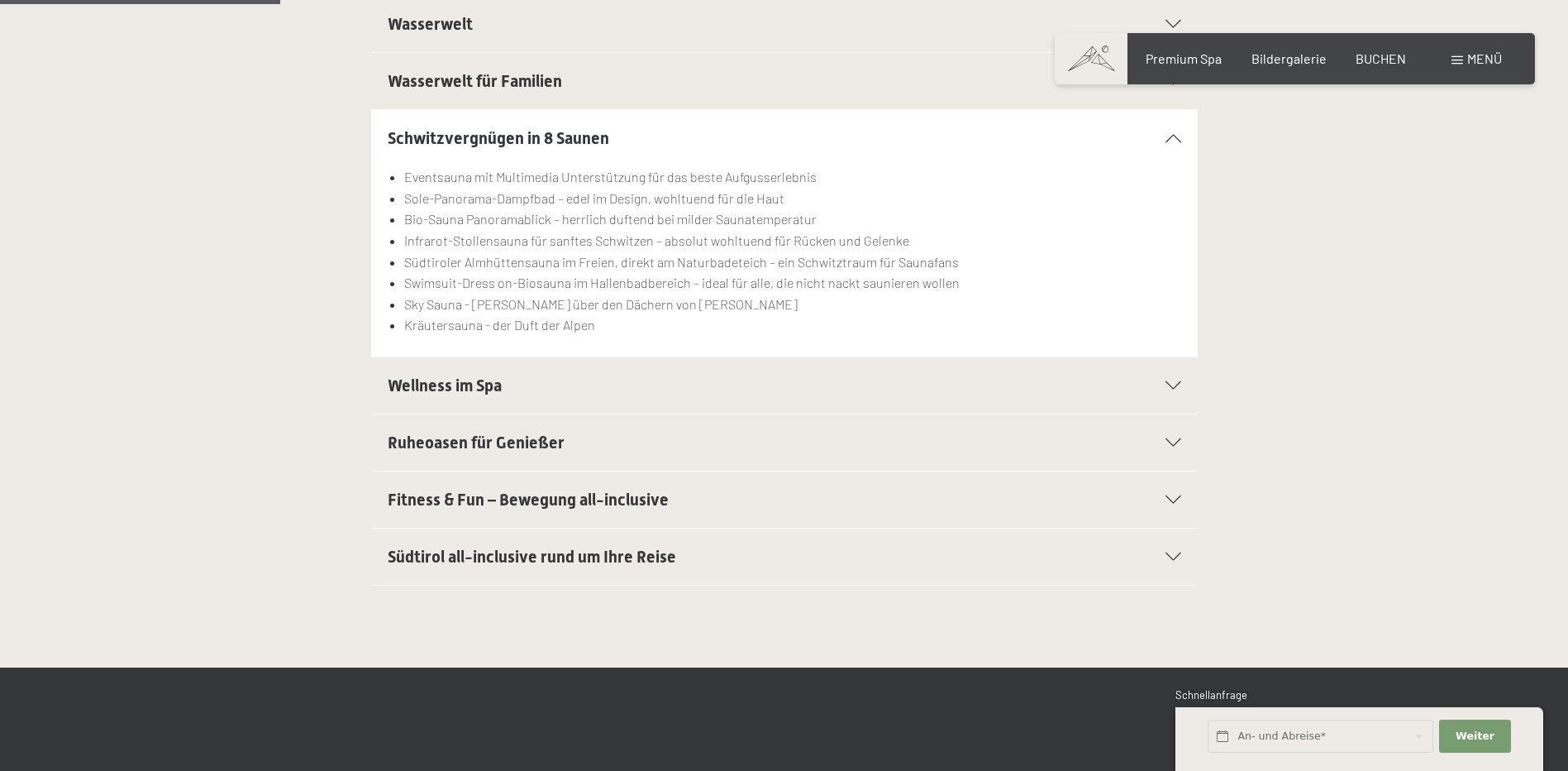
click at [426, 378] on span "Wellness im Spa" at bounding box center [445, 385] width 114 height 20
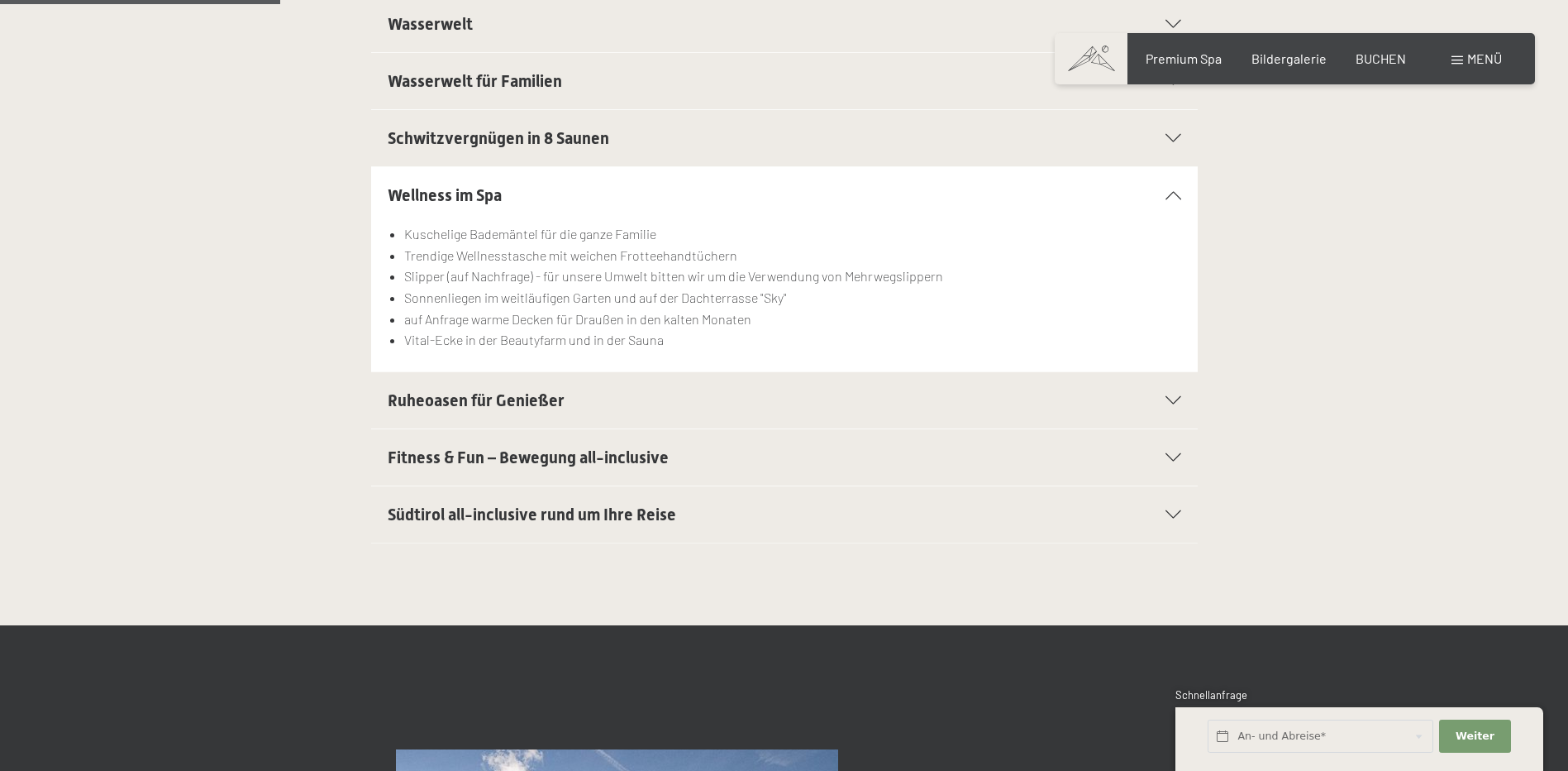
click at [421, 399] on span "Ruheoasen für Genießer" at bounding box center [476, 400] width 177 height 20
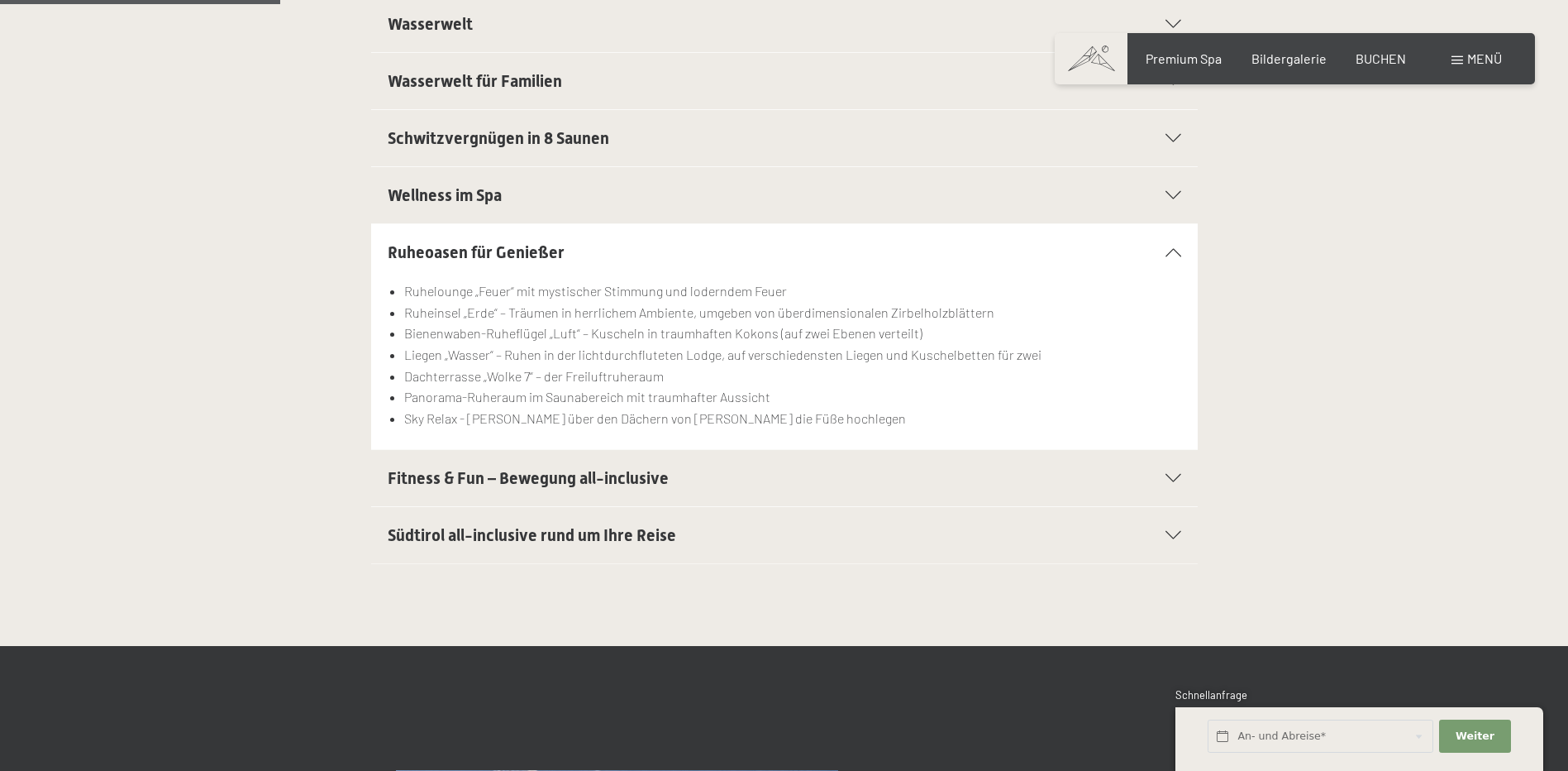
click at [454, 484] on span "Fitness & Fun – Bewegung all-inclusive" at bounding box center [527, 478] width 281 height 20
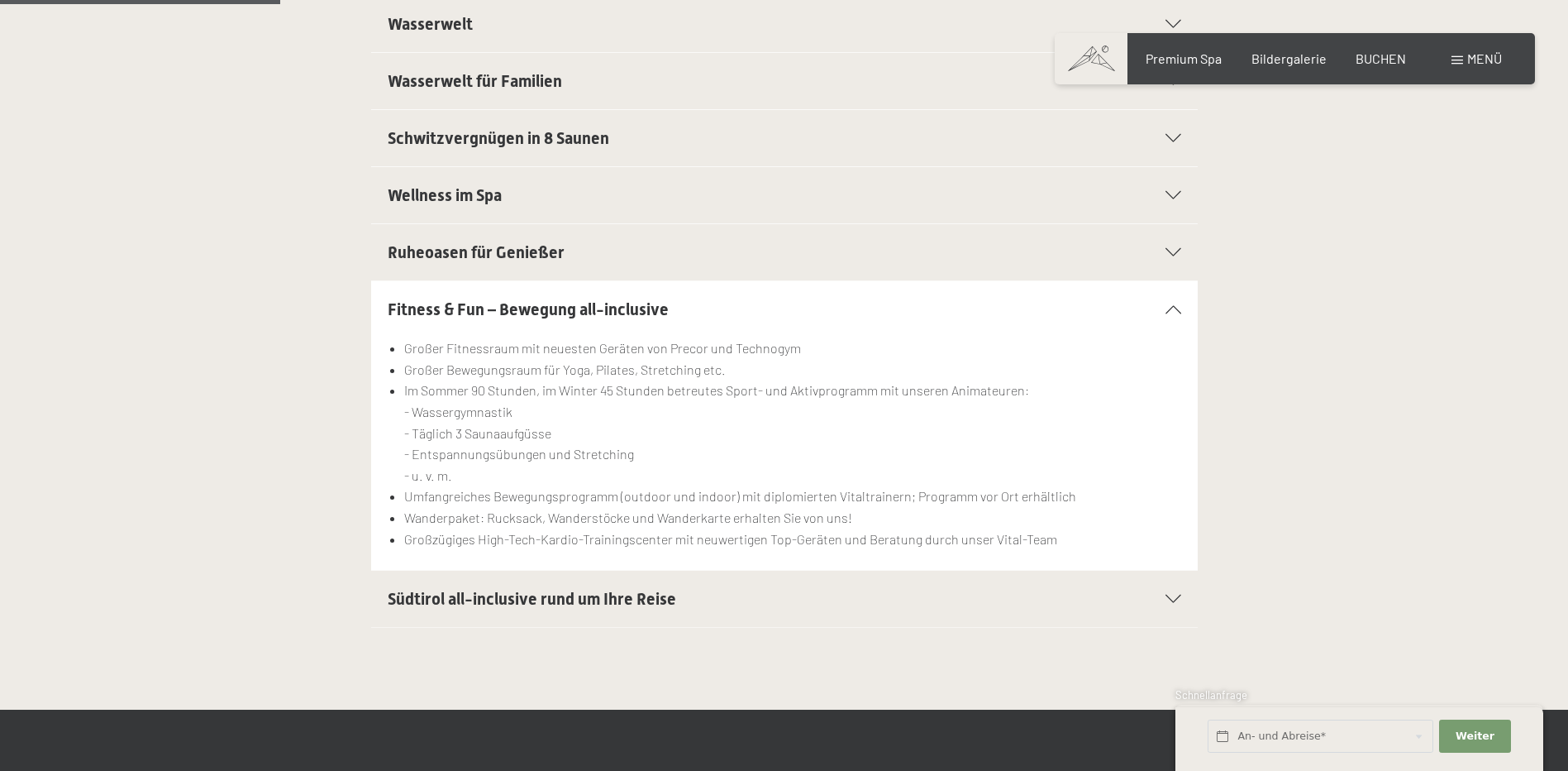
click at [604, 600] on span "Südtirol all-inclusive rund um Ihre Reise" at bounding box center [531, 599] width 288 height 20
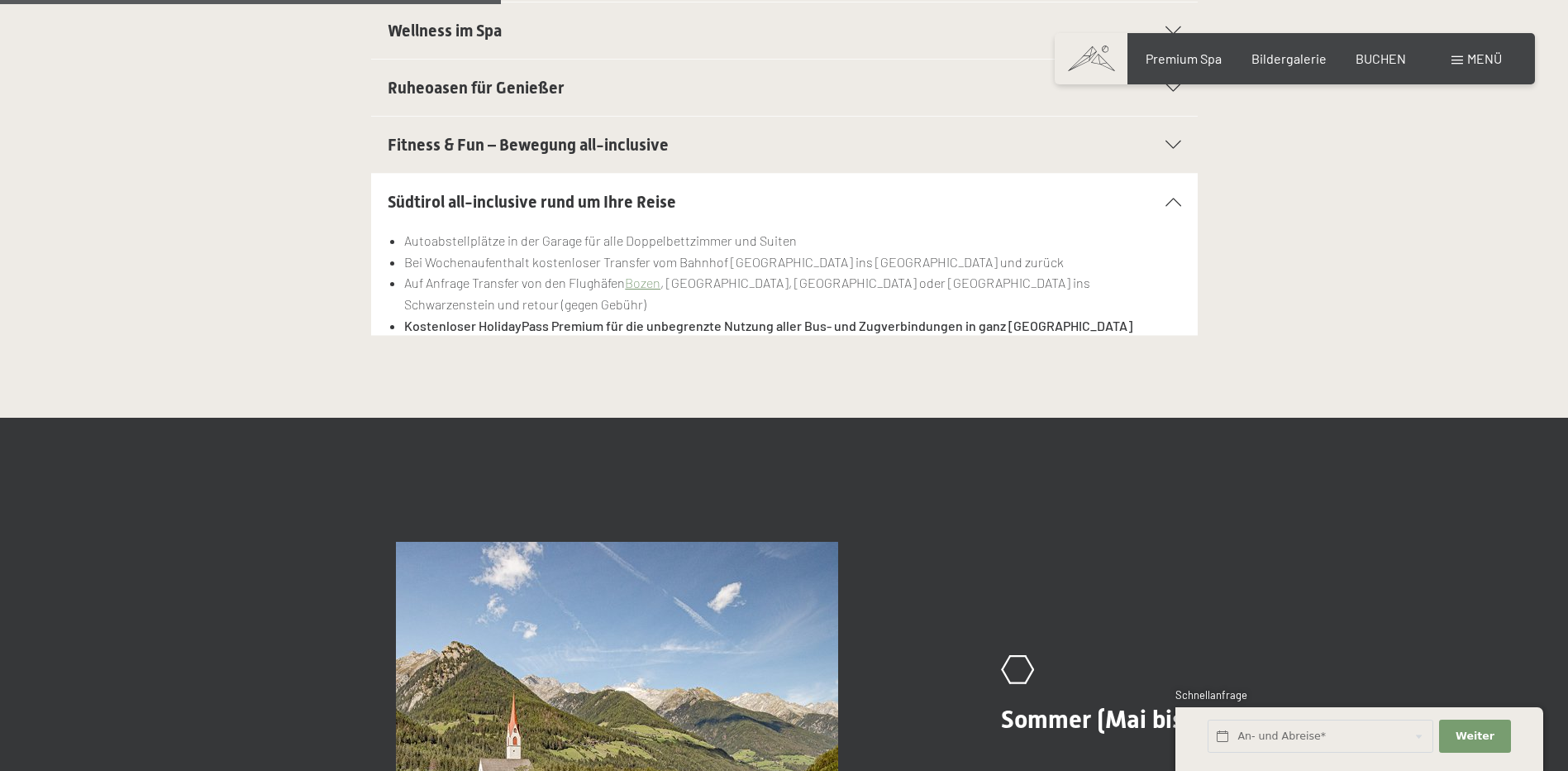
scroll to position [1158, 0]
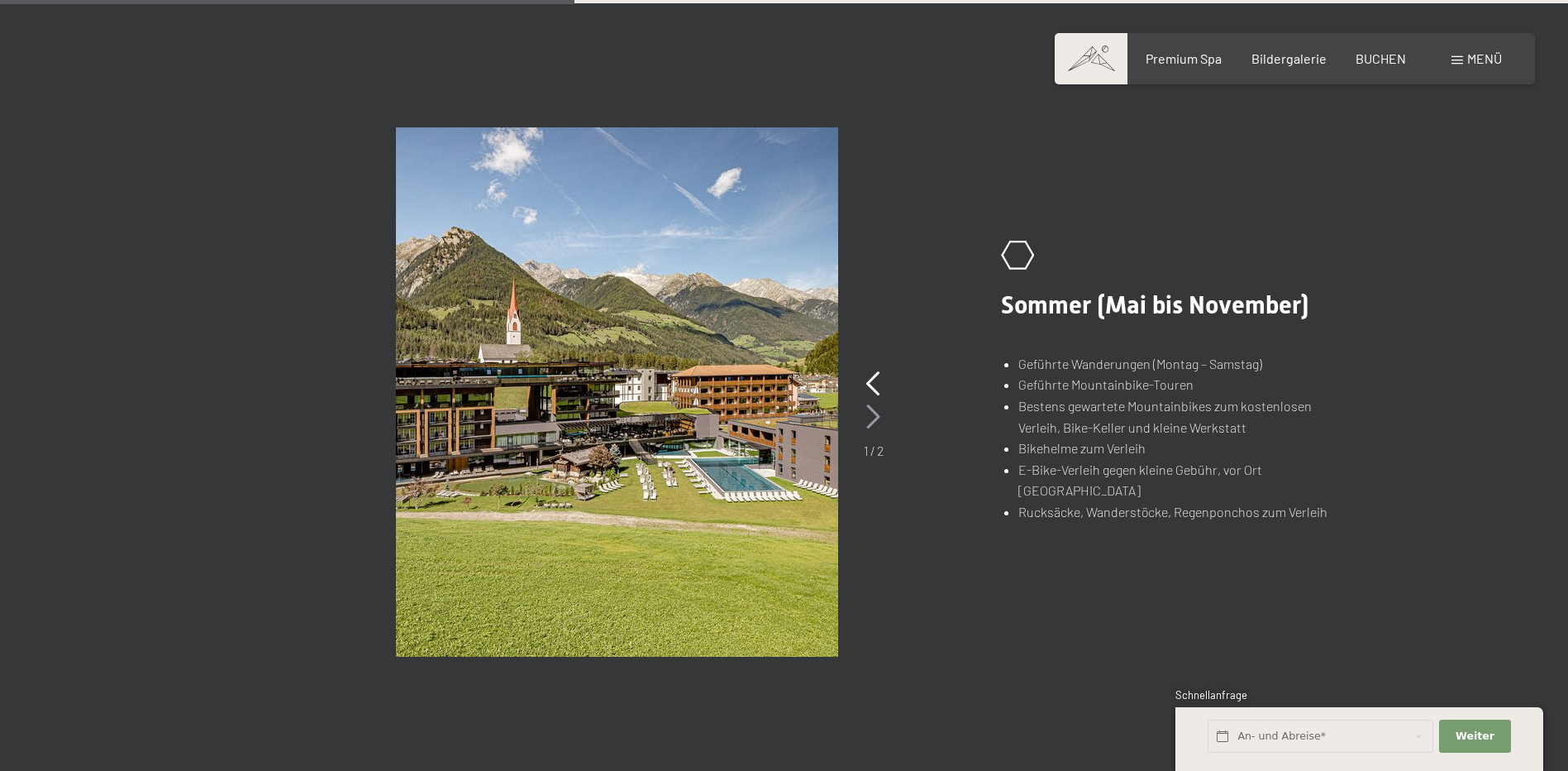
click at [873, 420] on icon at bounding box center [873, 417] width 14 height 25
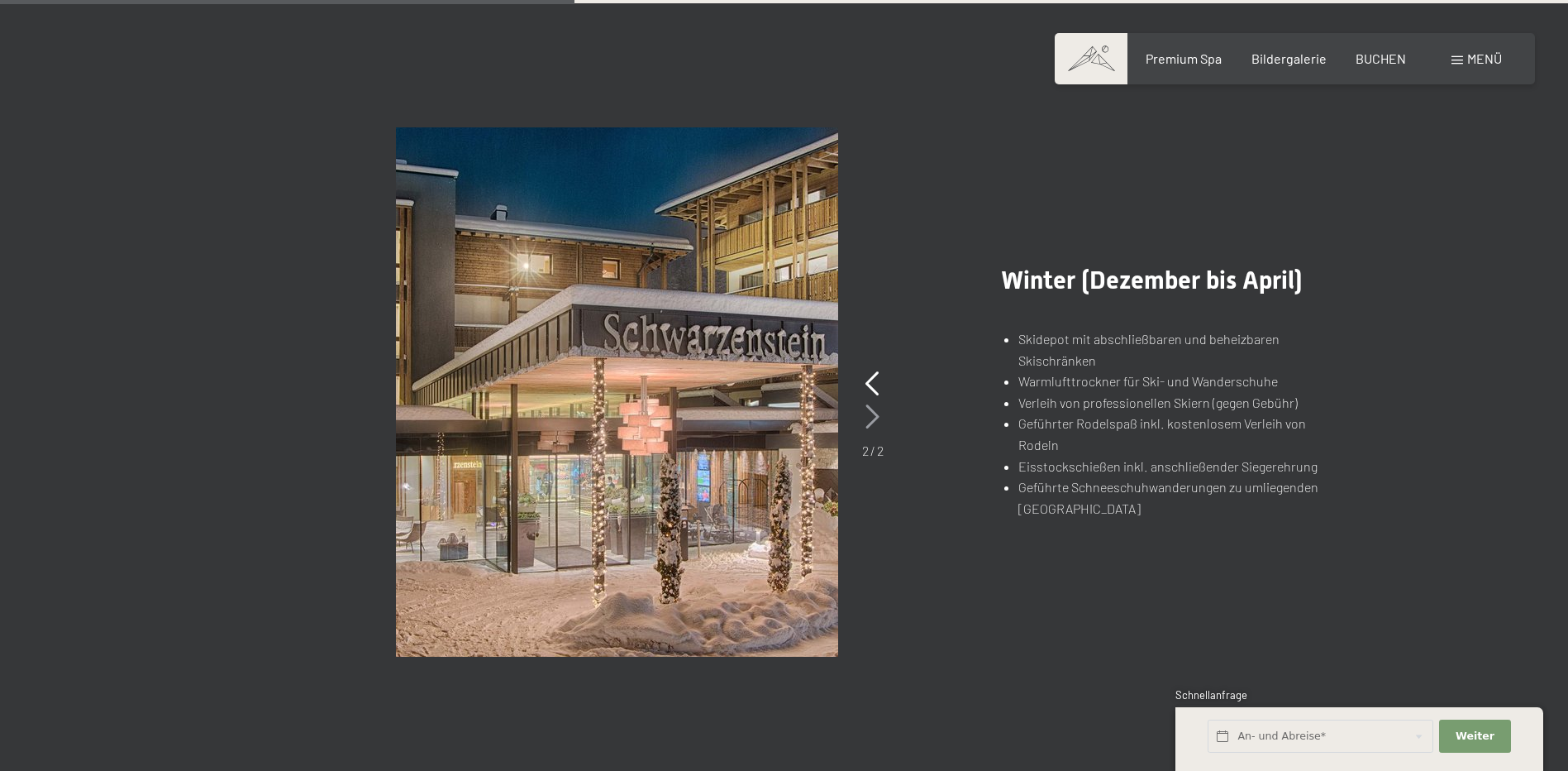
click at [873, 420] on icon at bounding box center [872, 417] width 14 height 25
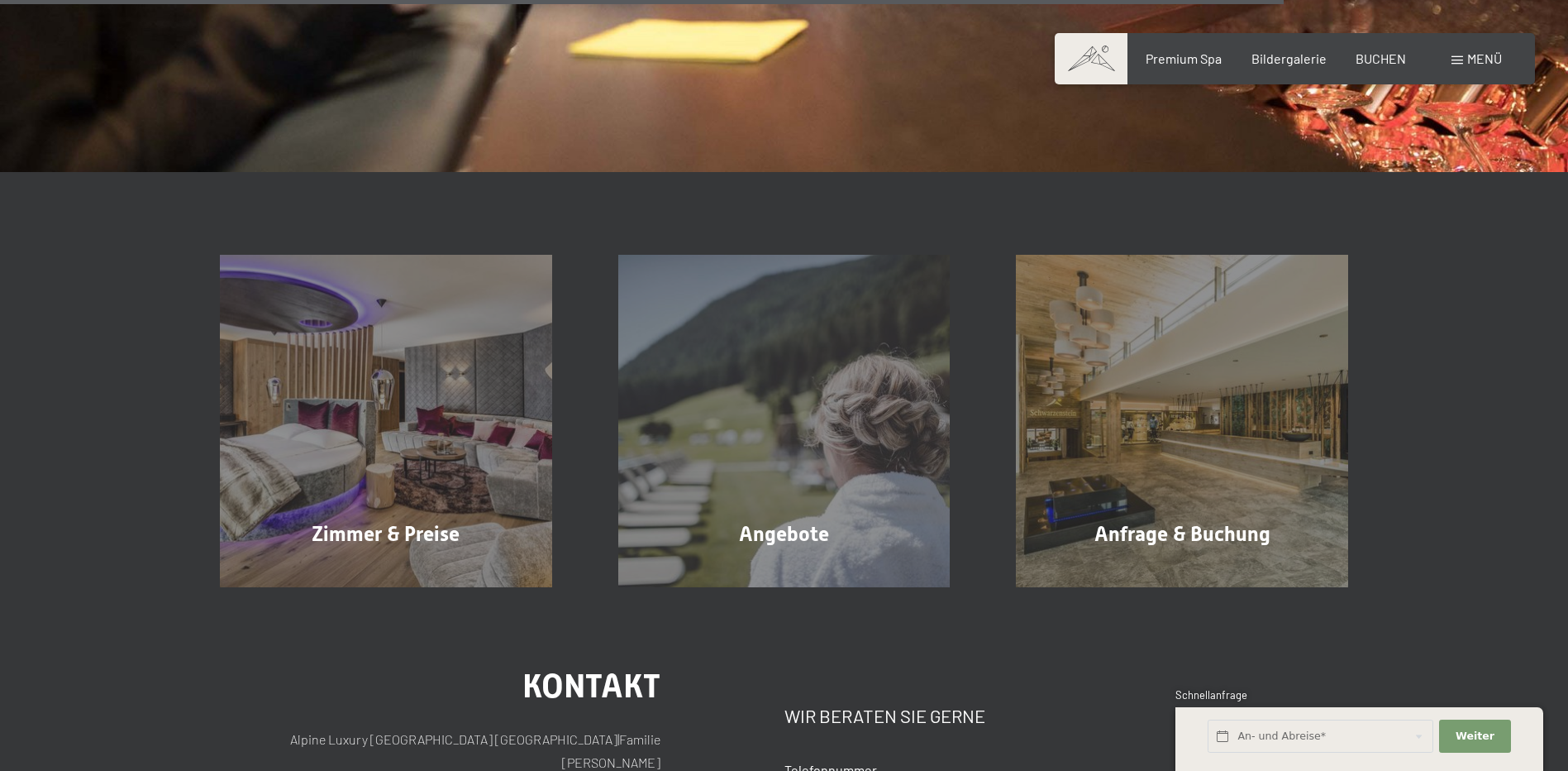
scroll to position [2646, 0]
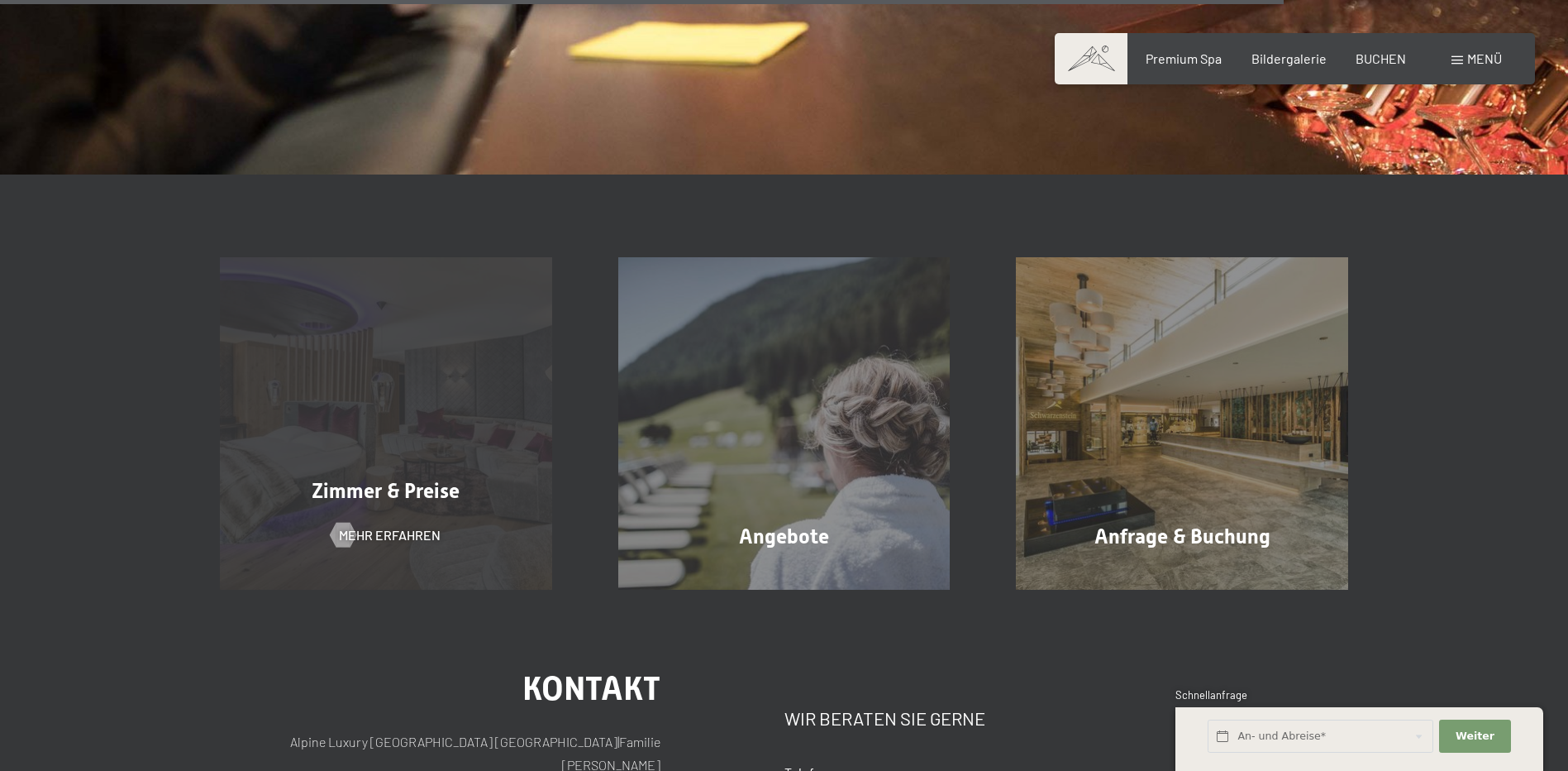
click at [415, 509] on div "Zimmer & Preise Mehr erfahren" at bounding box center [386, 423] width 398 height 332
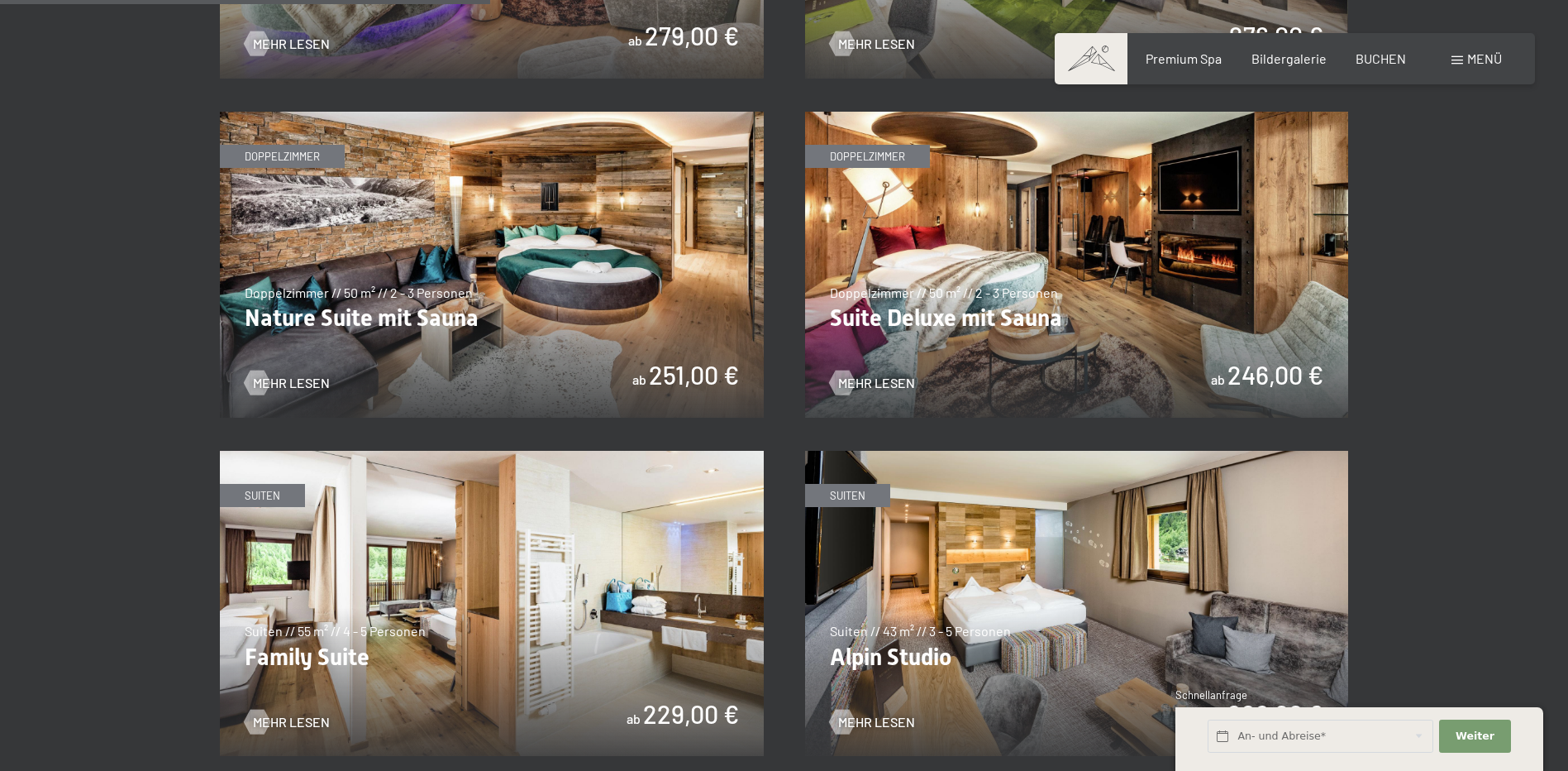
scroll to position [1654, 0]
